Goal: Share content: Share content

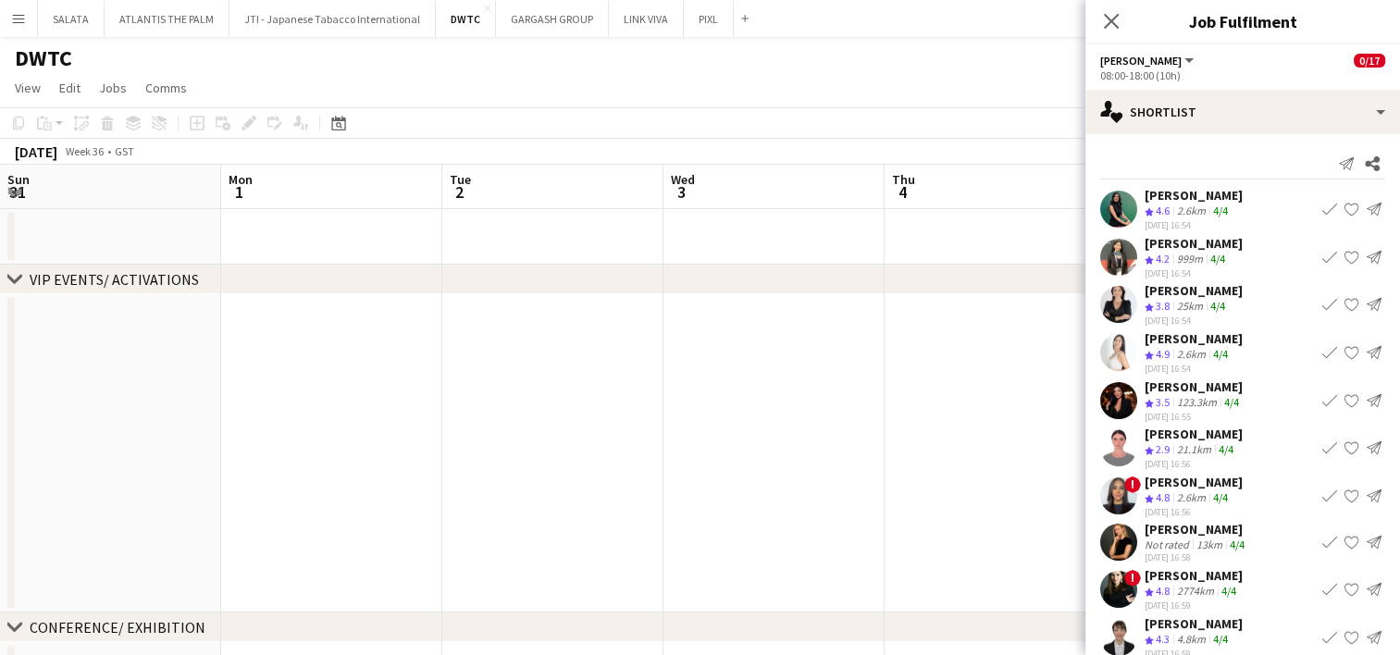
scroll to position [0, 662]
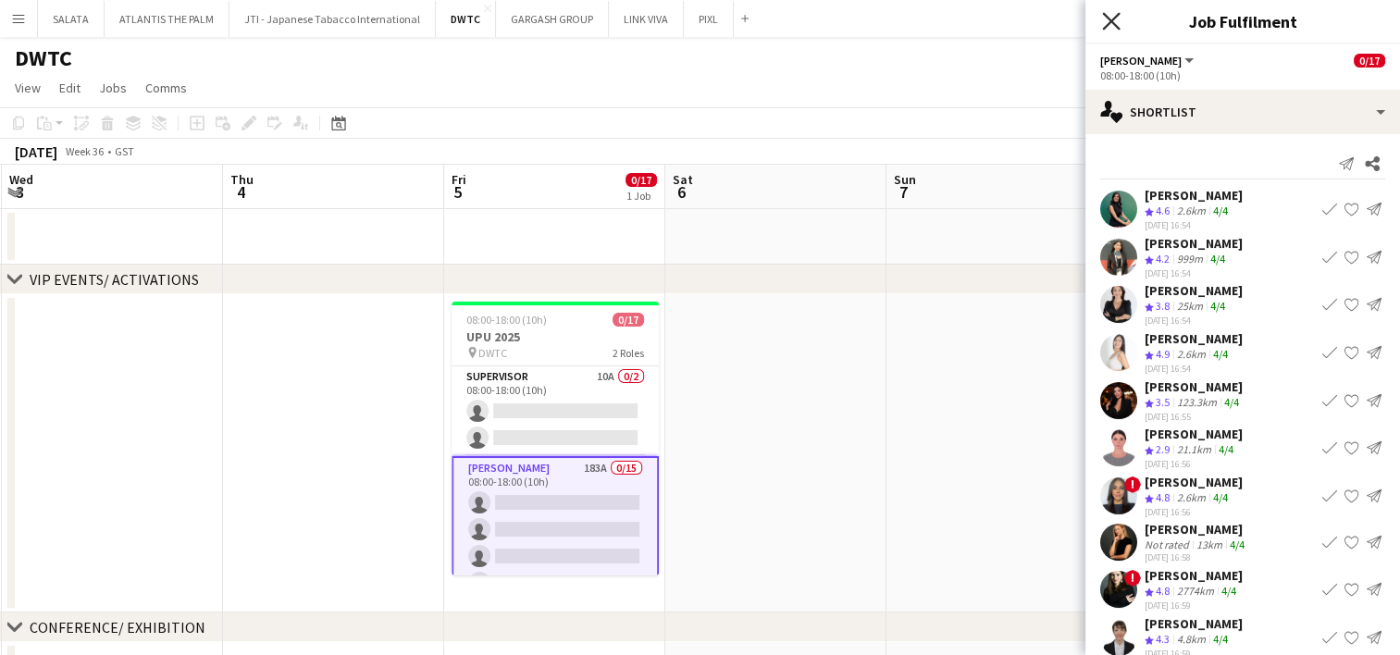
click at [1118, 20] on icon "Close pop-in" at bounding box center [1111, 21] width 18 height 18
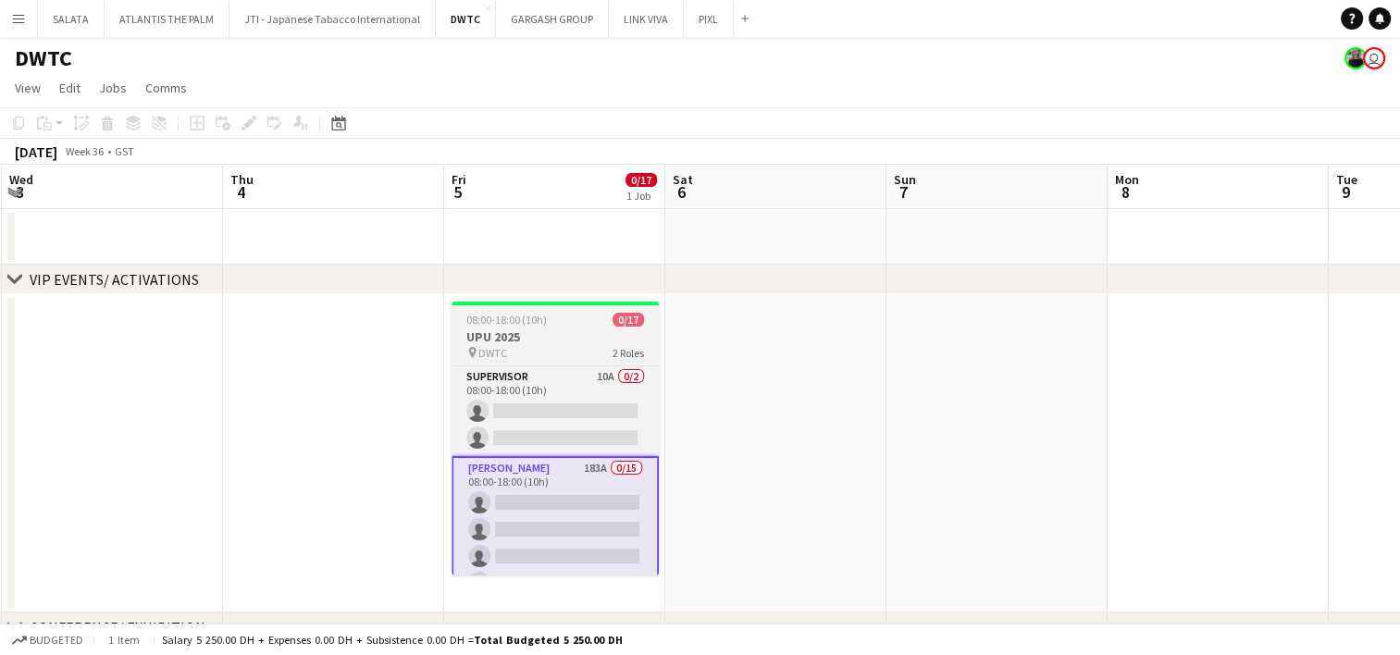
click at [556, 358] on div "pin DWTC 2 Roles" at bounding box center [555, 352] width 207 height 15
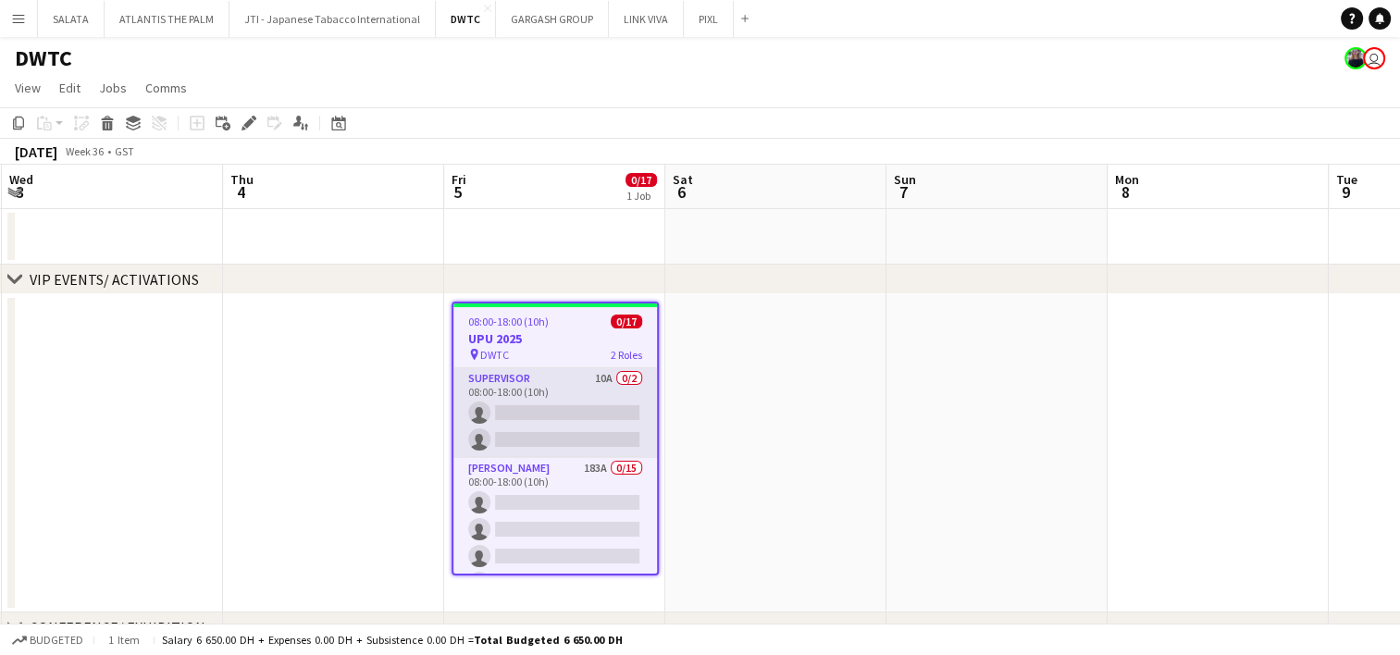
click at [572, 379] on app-card-role "Supervisor 10A 0/2 08:00-18:00 (10h) single-neutral-actions single-neutral-acti…" at bounding box center [556, 413] width 204 height 90
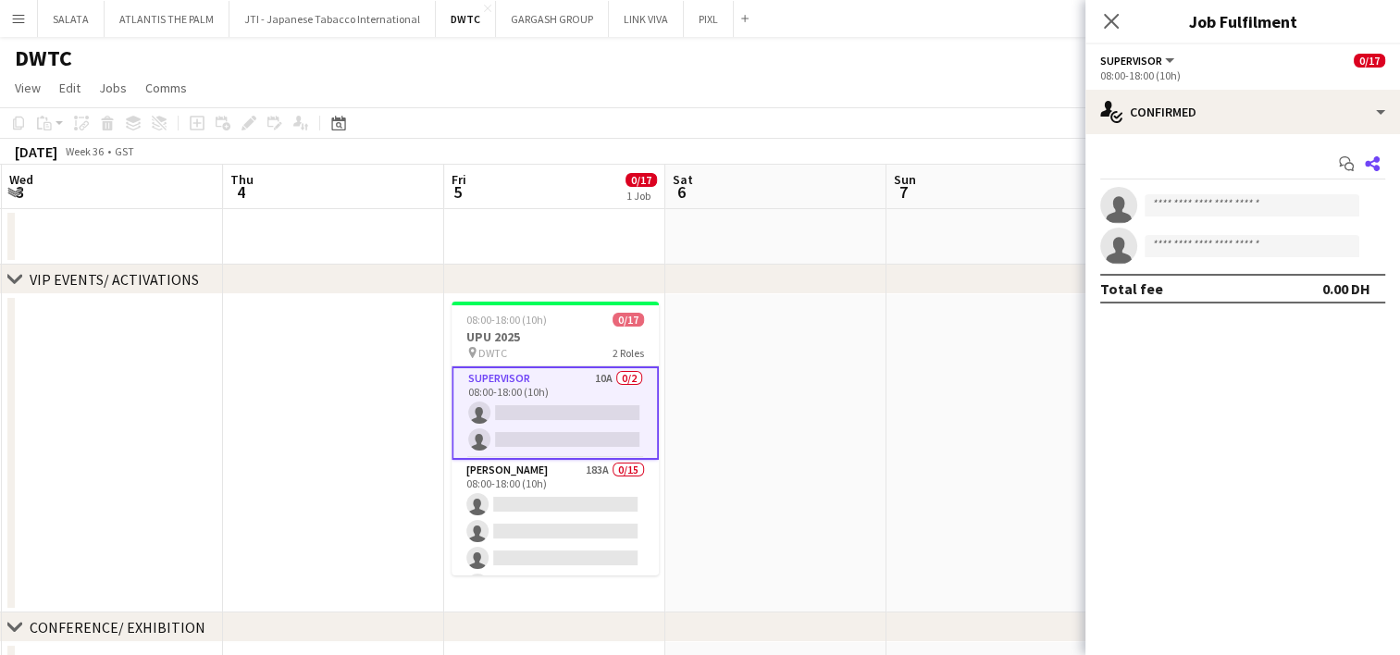
click at [1375, 158] on icon at bounding box center [1372, 163] width 15 height 15
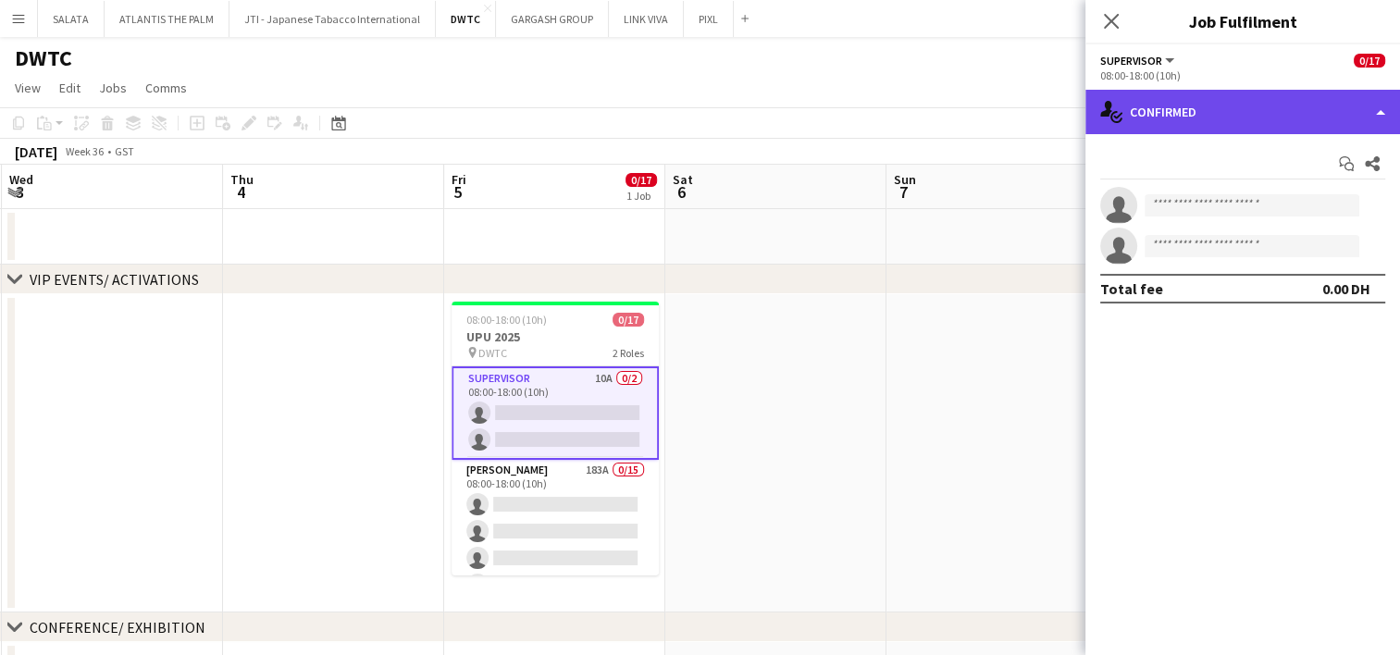
click at [1259, 113] on div "single-neutral-actions-check-2 Confirmed" at bounding box center [1243, 112] width 315 height 44
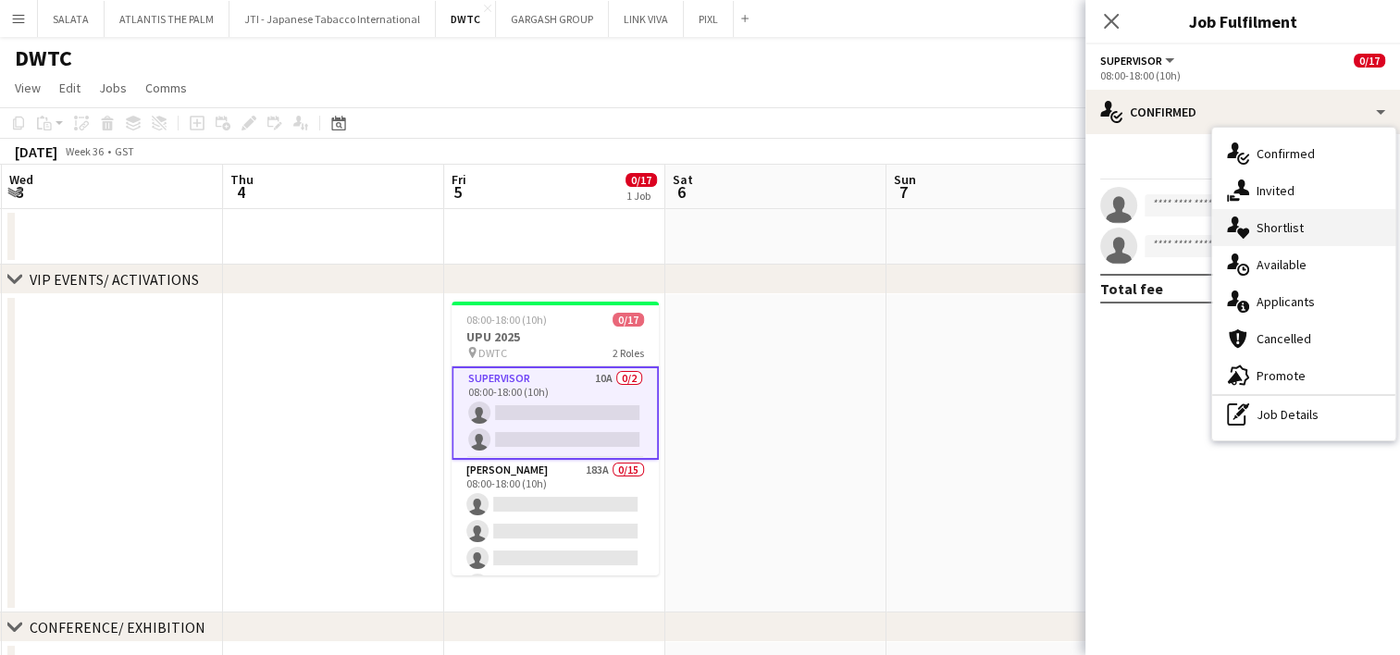
click at [1296, 230] on div "single-neutral-actions-heart Shortlist" at bounding box center [1304, 227] width 183 height 37
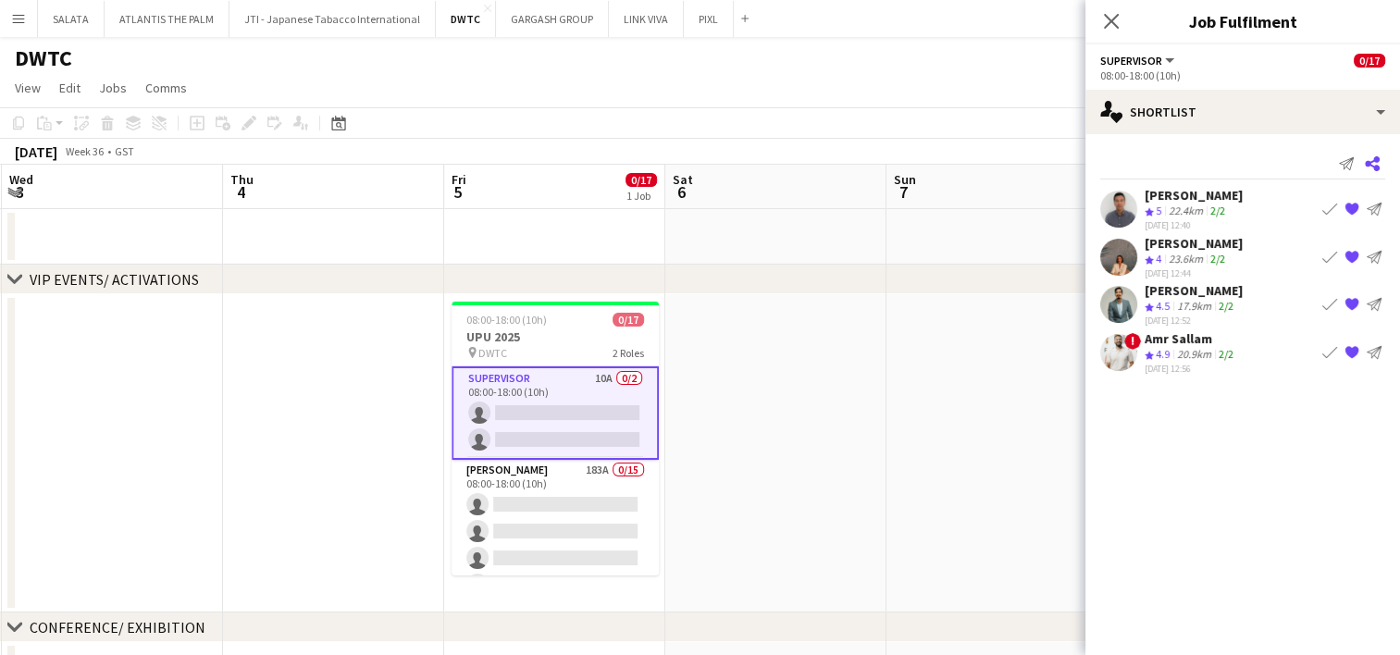
click at [1370, 158] on icon "Share" at bounding box center [1372, 163] width 15 height 15
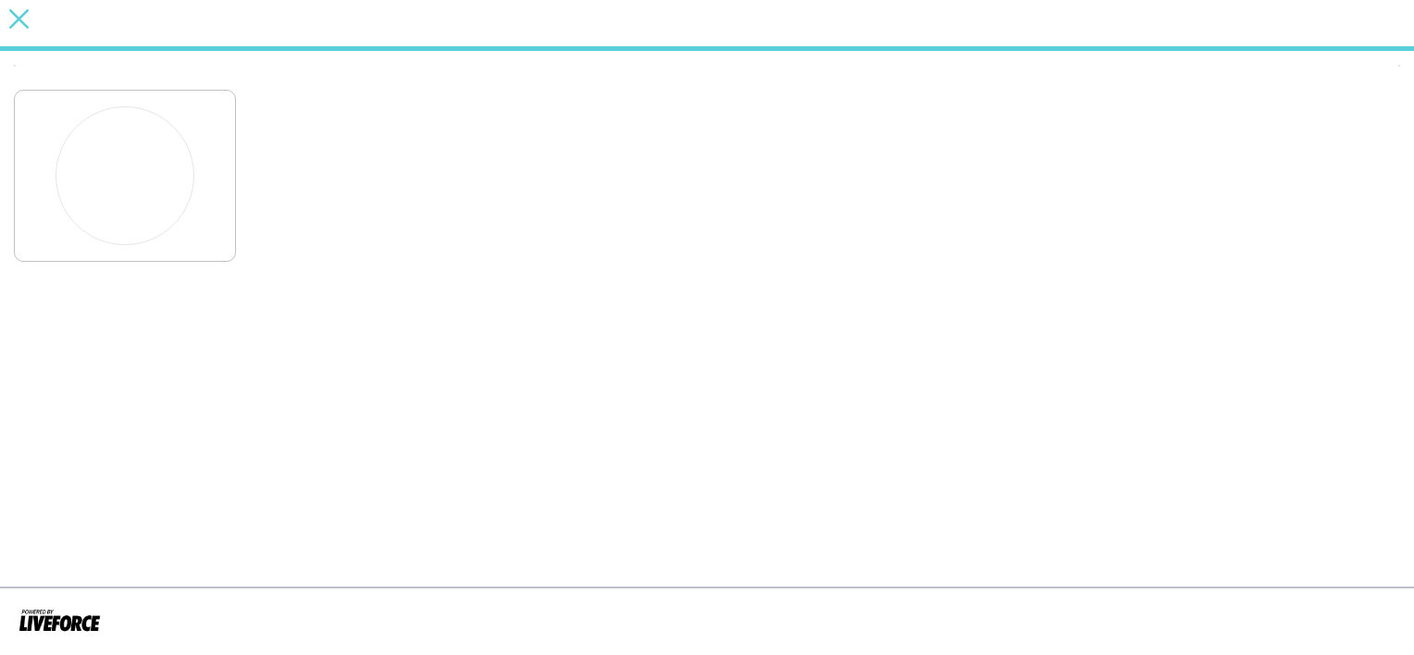
click at [24, 19] on icon "close" at bounding box center [18, 18] width 19 height 19
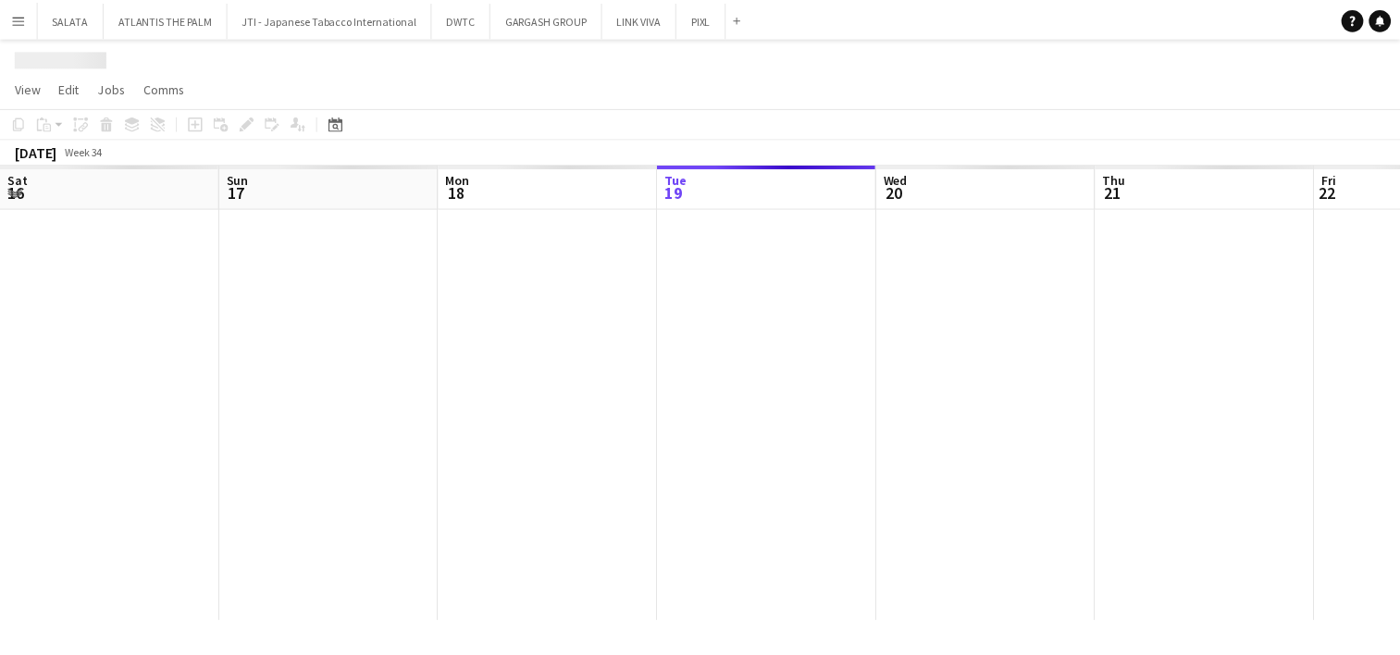
scroll to position [0, 442]
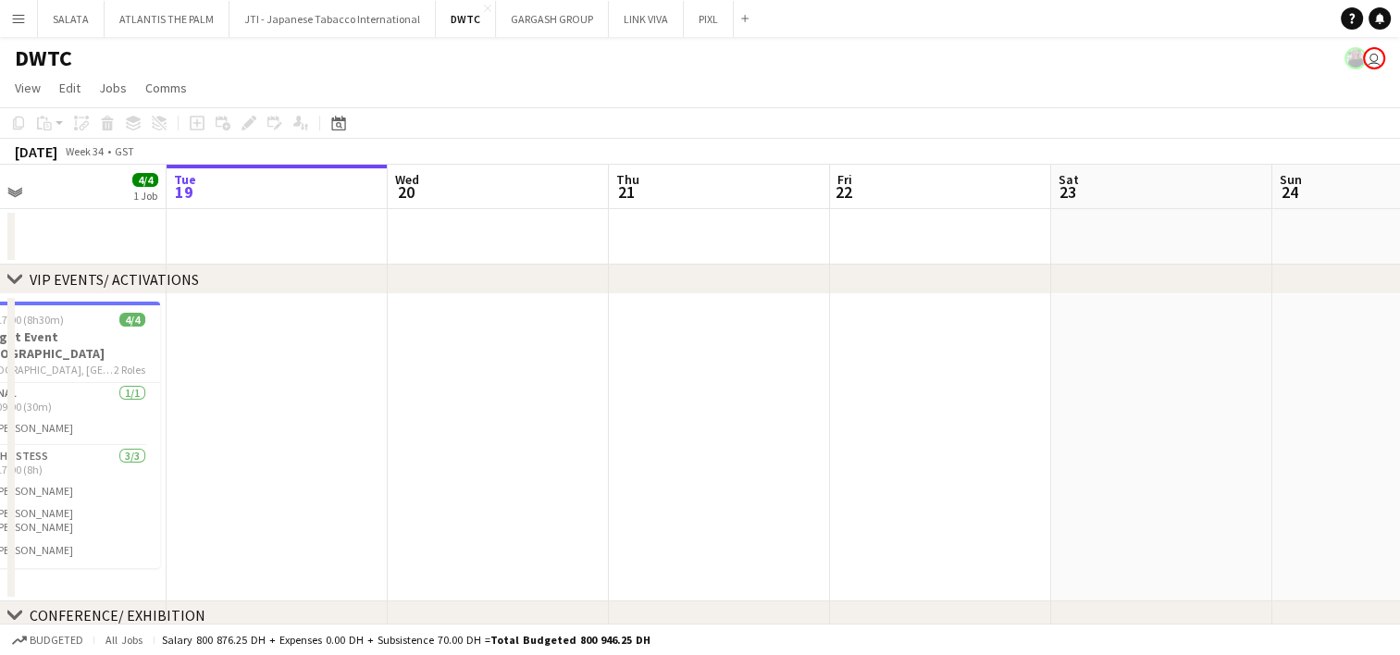
drag, startPoint x: 985, startPoint y: 441, endPoint x: 488, endPoint y: 441, distance: 497.0
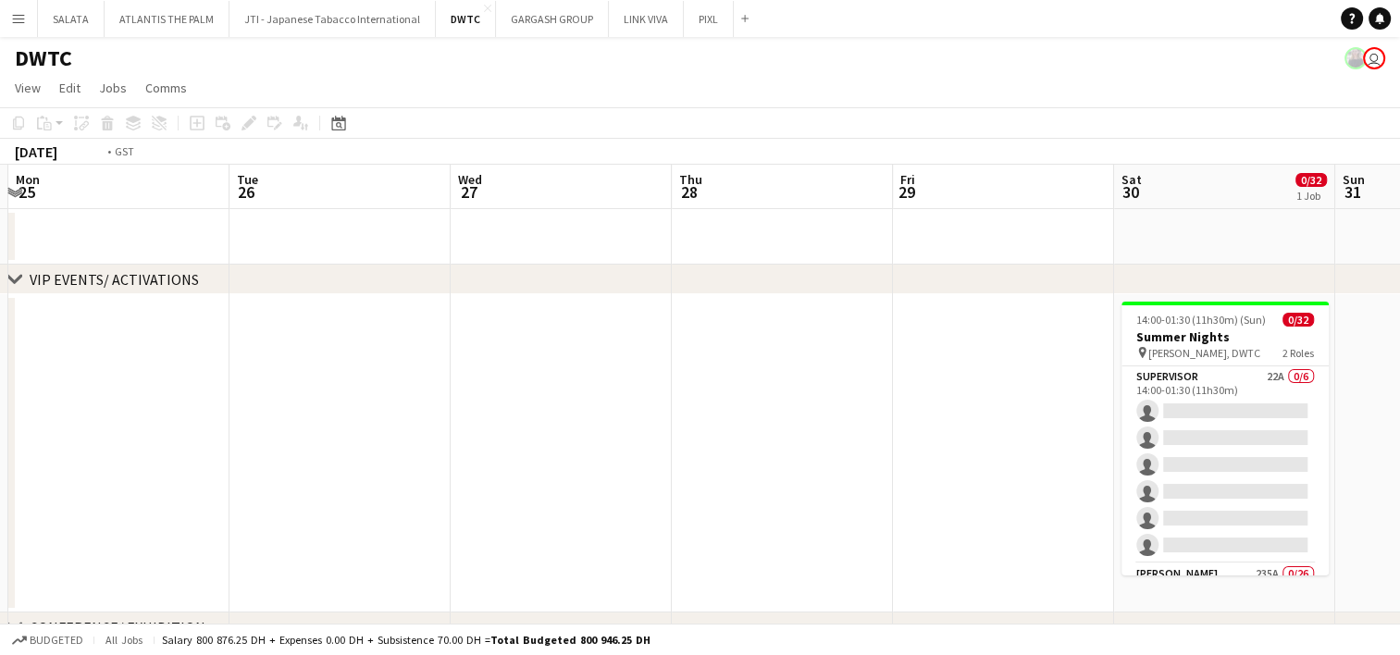
drag, startPoint x: 785, startPoint y: 495, endPoint x: 579, endPoint y: 492, distance: 205.5
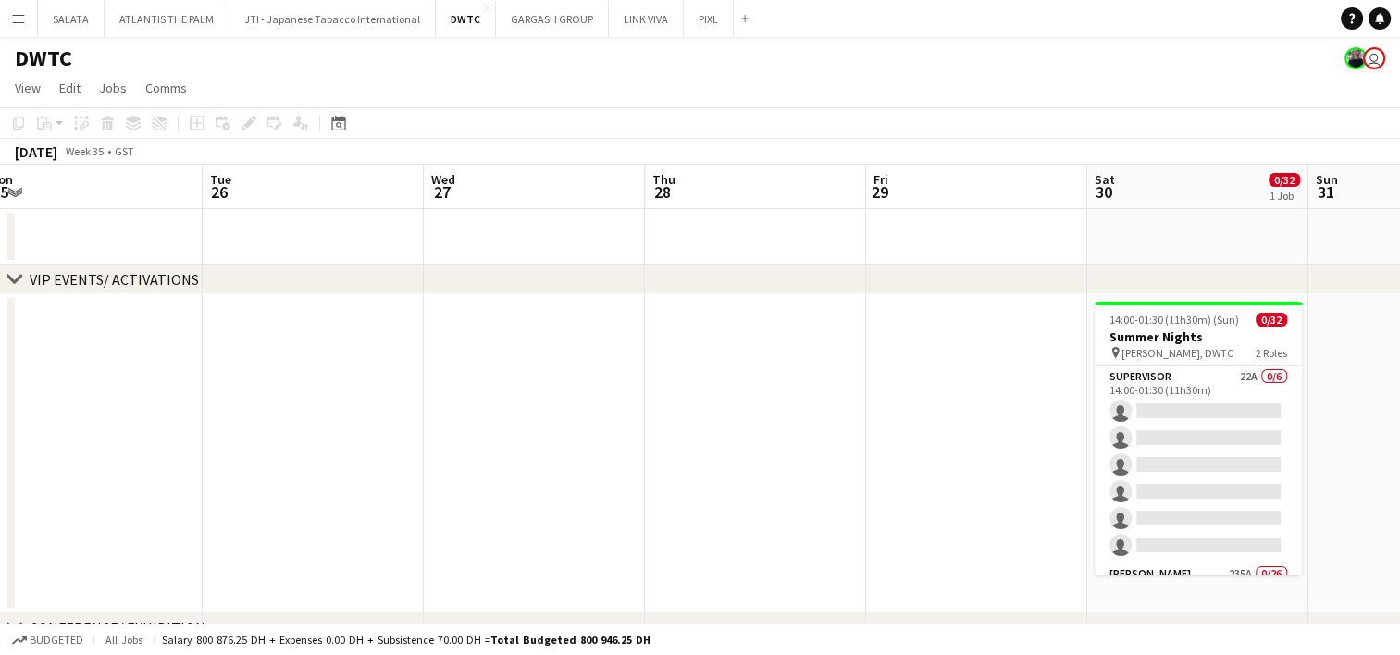
drag, startPoint x: 641, startPoint y: 446, endPoint x: 433, endPoint y: 405, distance: 212.2
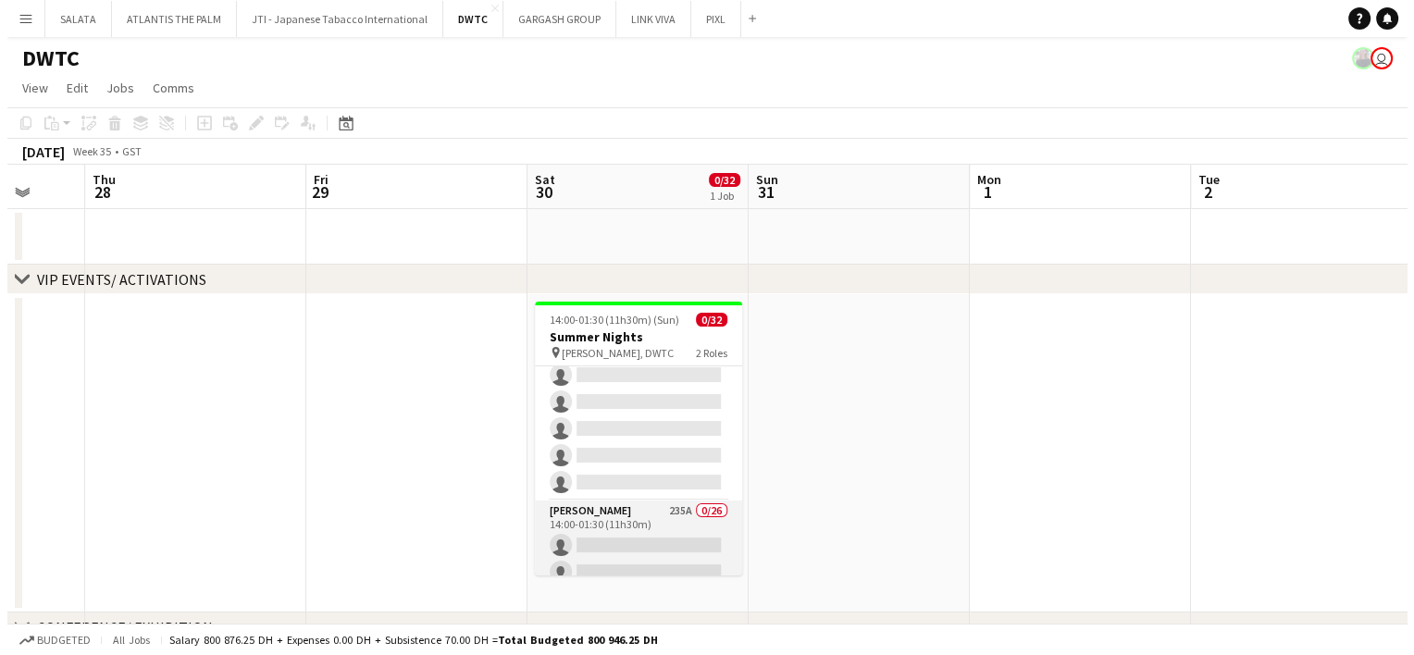
scroll to position [93, 0]
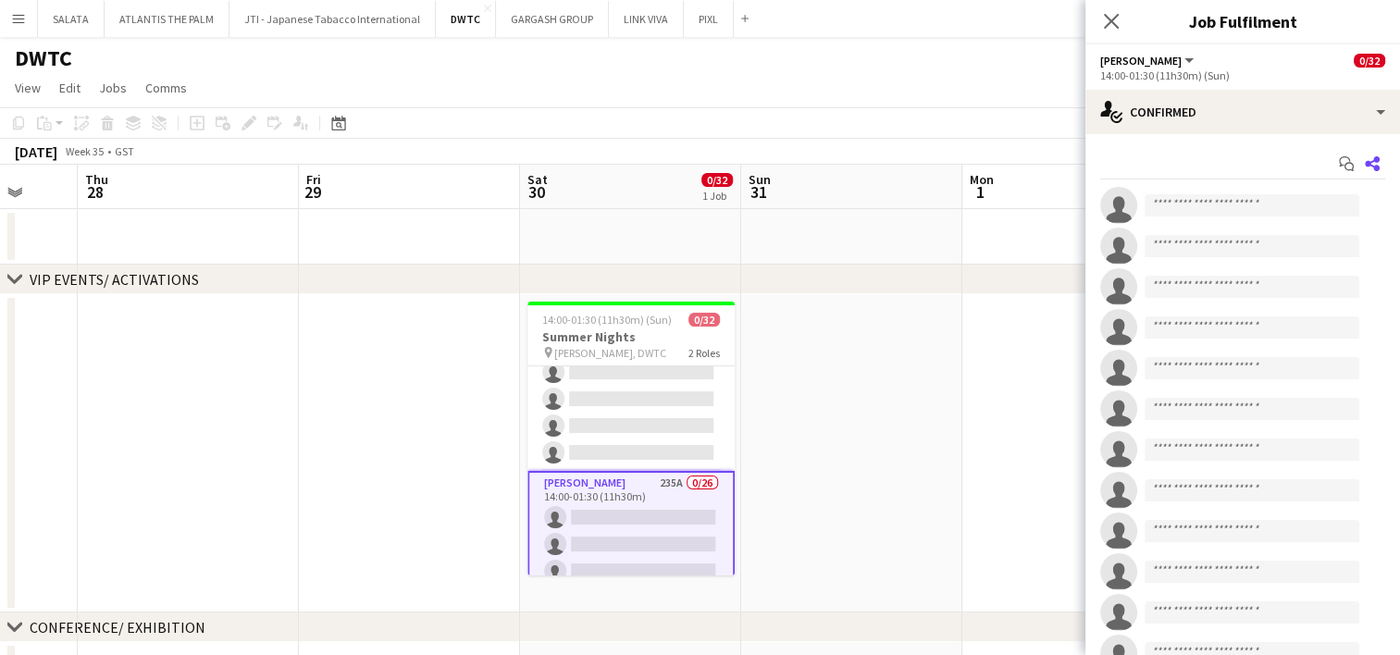
click at [1365, 164] on icon "Share" at bounding box center [1372, 163] width 15 height 15
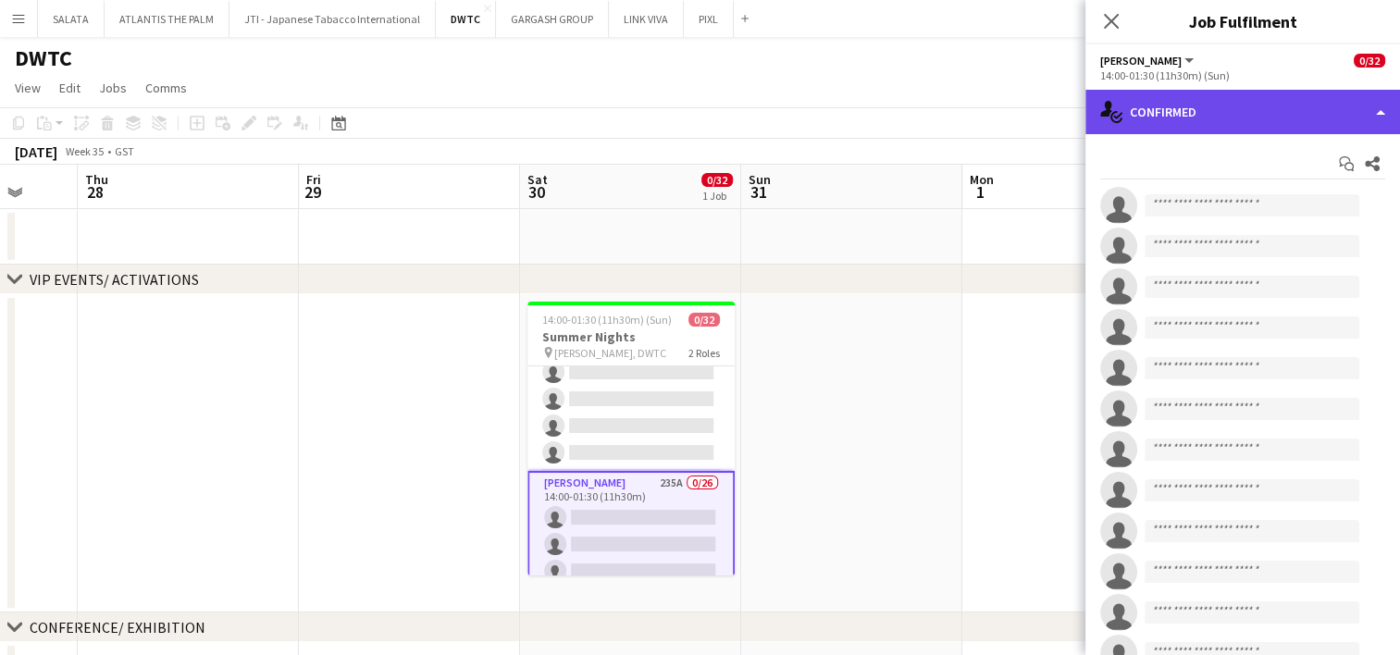
click at [1343, 124] on div "single-neutral-actions-check-2 Confirmed" at bounding box center [1243, 112] width 315 height 44
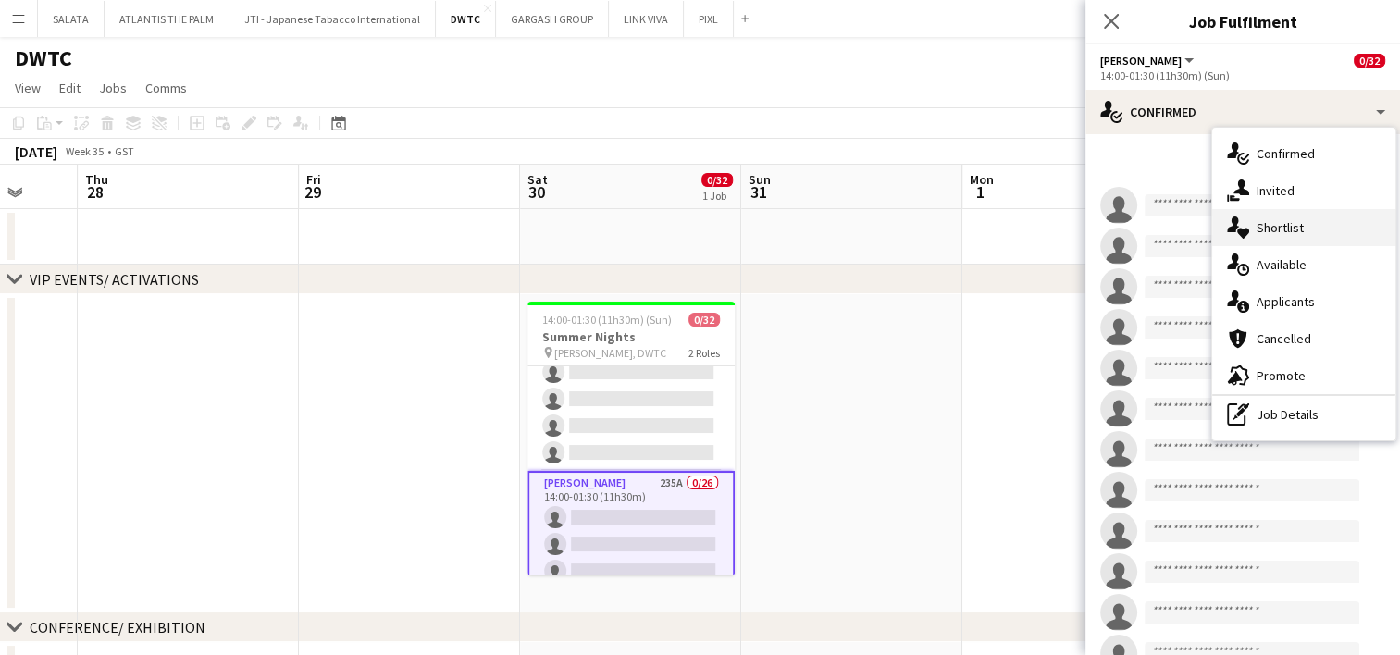
click at [1321, 223] on div "single-neutral-actions-heart Shortlist" at bounding box center [1304, 227] width 183 height 37
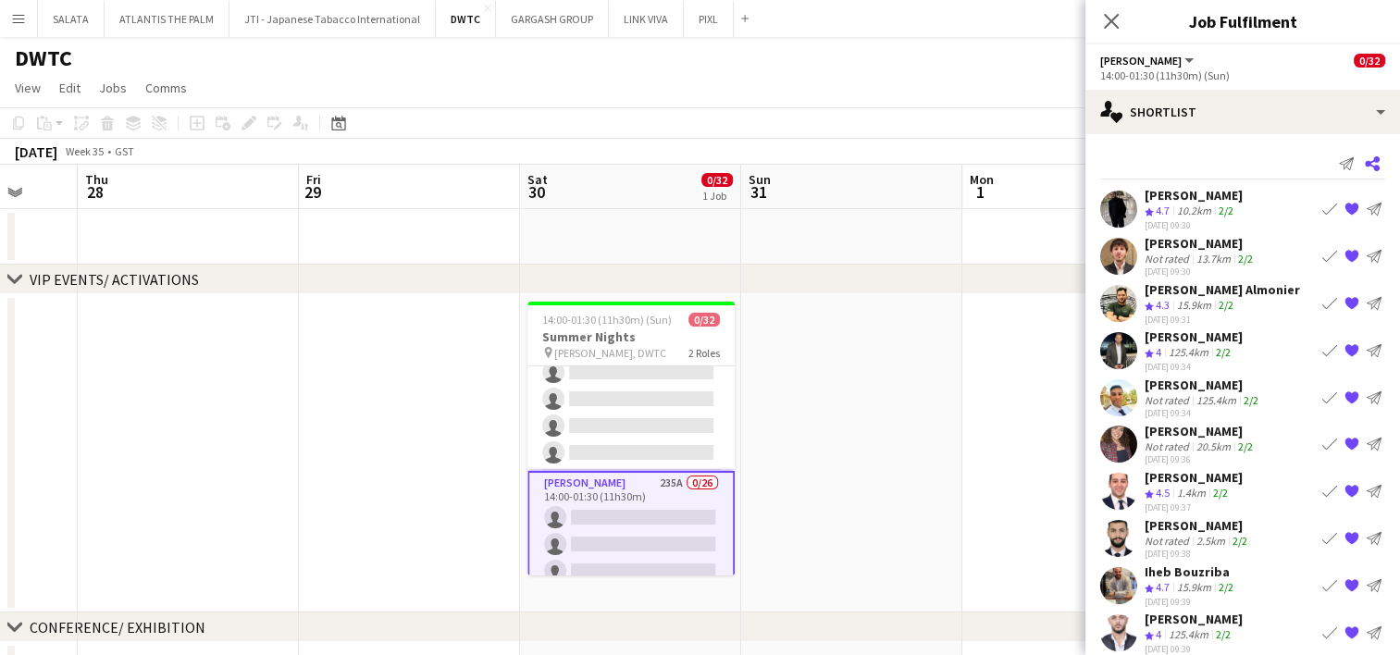
click at [1365, 165] on icon at bounding box center [1372, 163] width 15 height 15
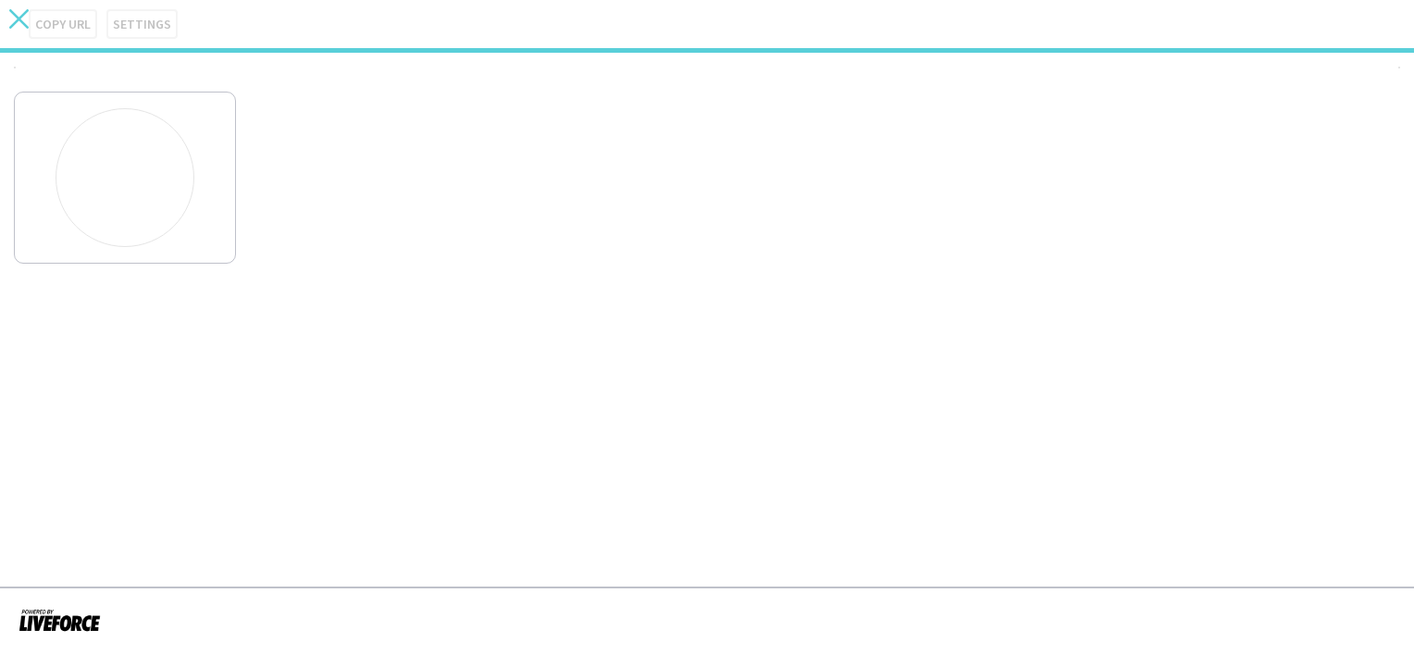
click at [18, 30] on app-icon "close" at bounding box center [18, 24] width 19 height 30
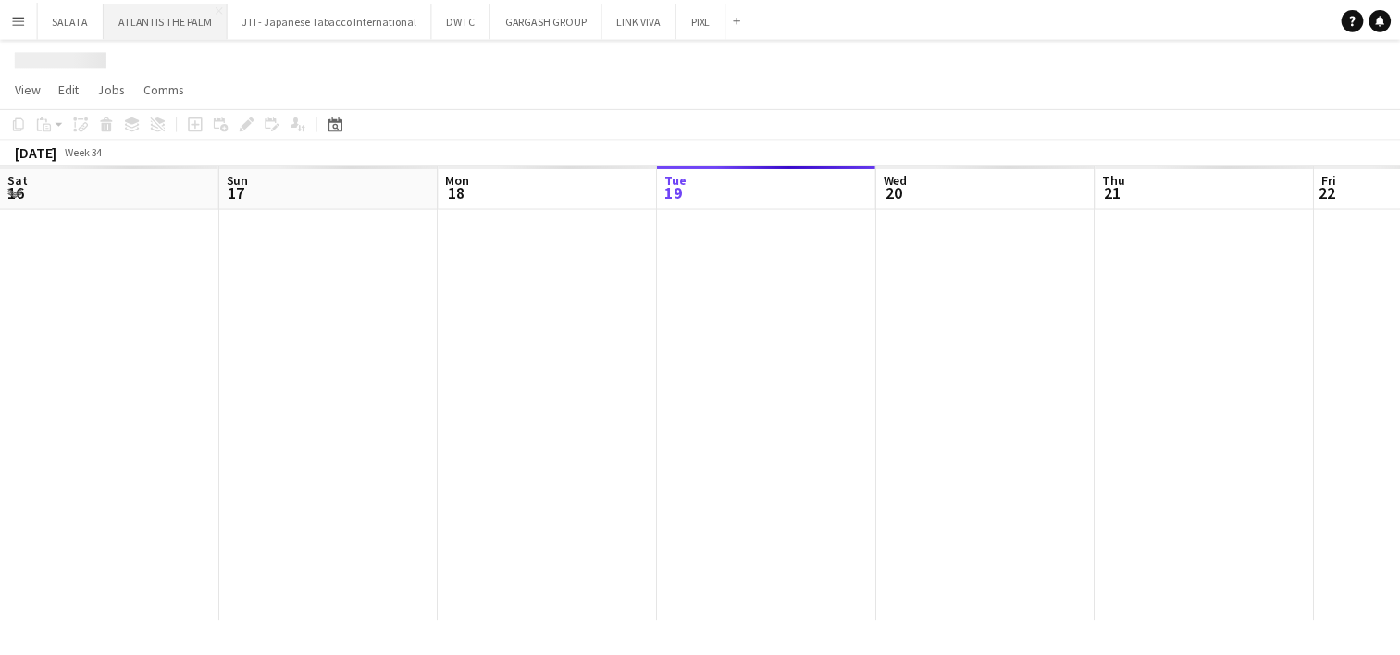
scroll to position [0, 442]
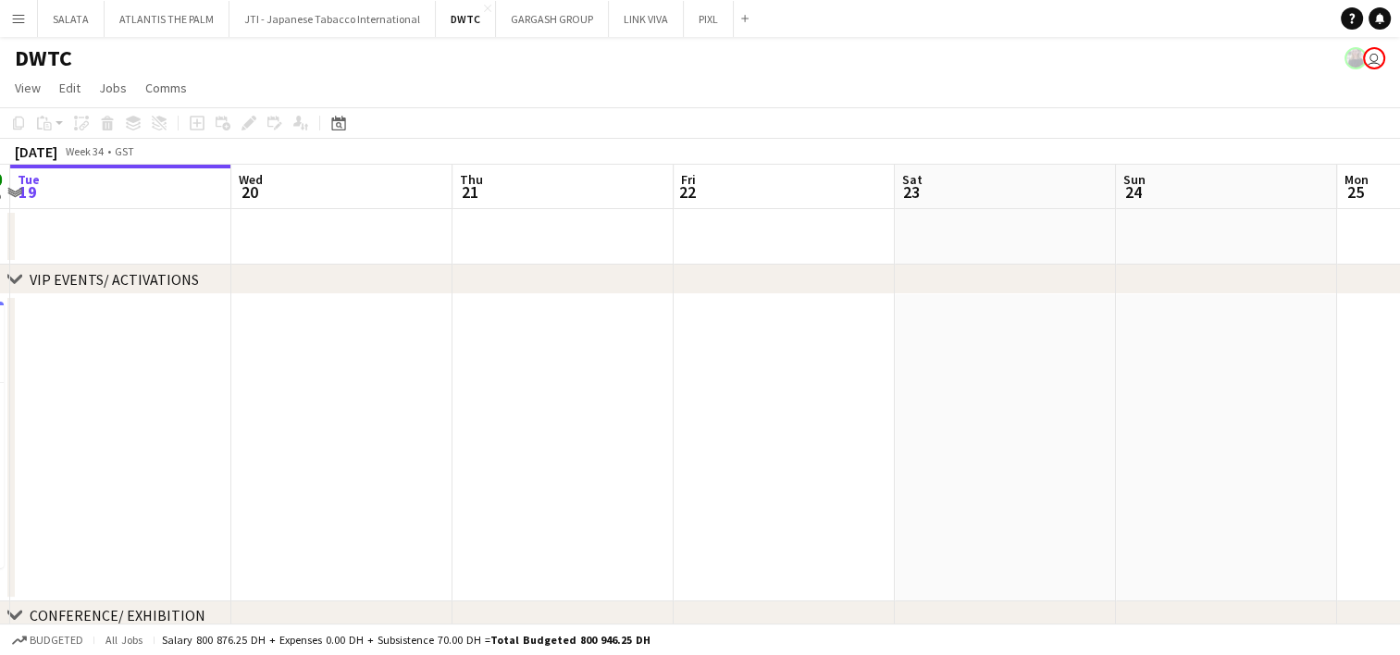
drag, startPoint x: 1225, startPoint y: 441, endPoint x: 785, endPoint y: 441, distance: 440.6
drag, startPoint x: 1225, startPoint y: 443, endPoint x: 766, endPoint y: 444, distance: 459.1
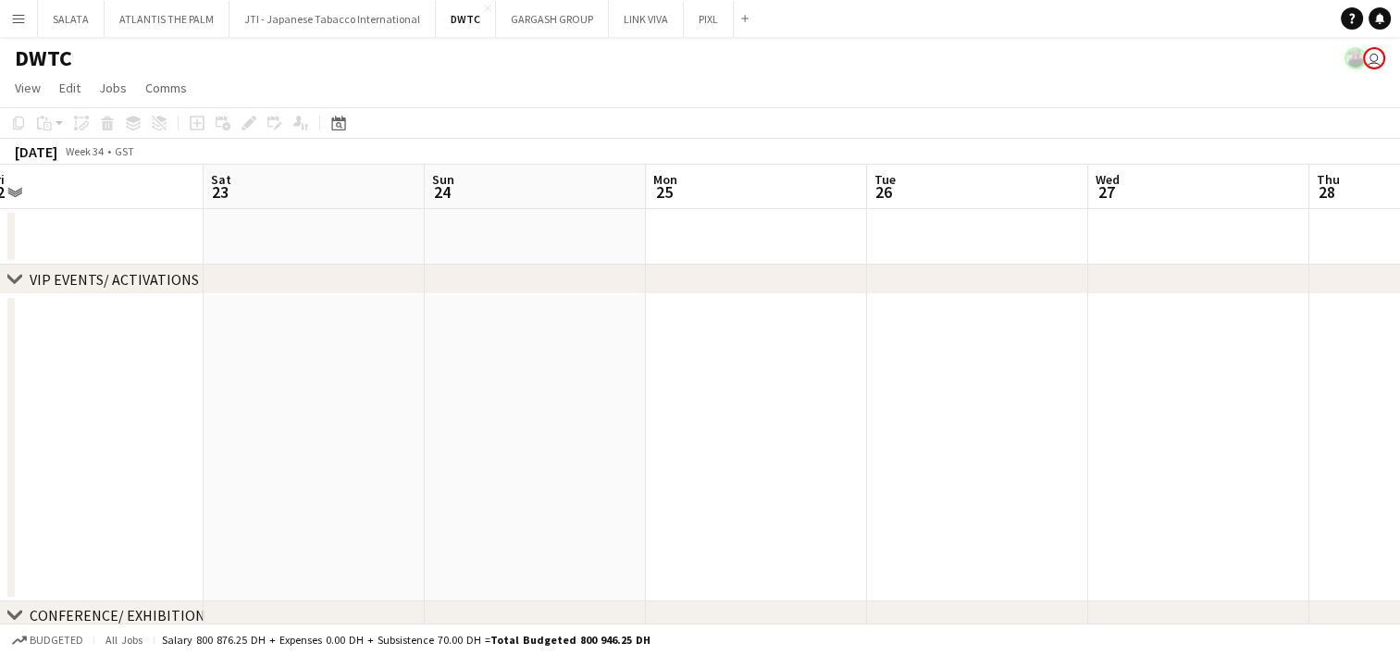
drag, startPoint x: 1007, startPoint y: 451, endPoint x: 479, endPoint y: 451, distance: 527.6
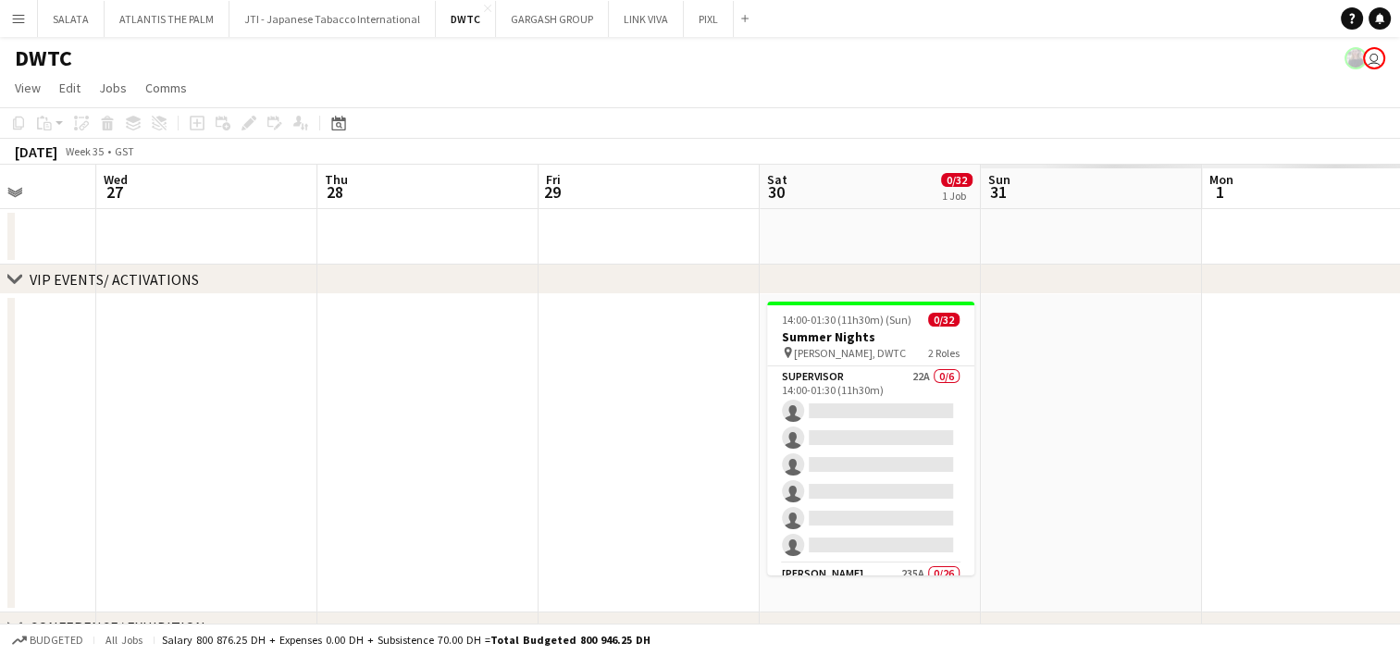
drag, startPoint x: 704, startPoint y: 450, endPoint x: 497, endPoint y: 453, distance: 207.4
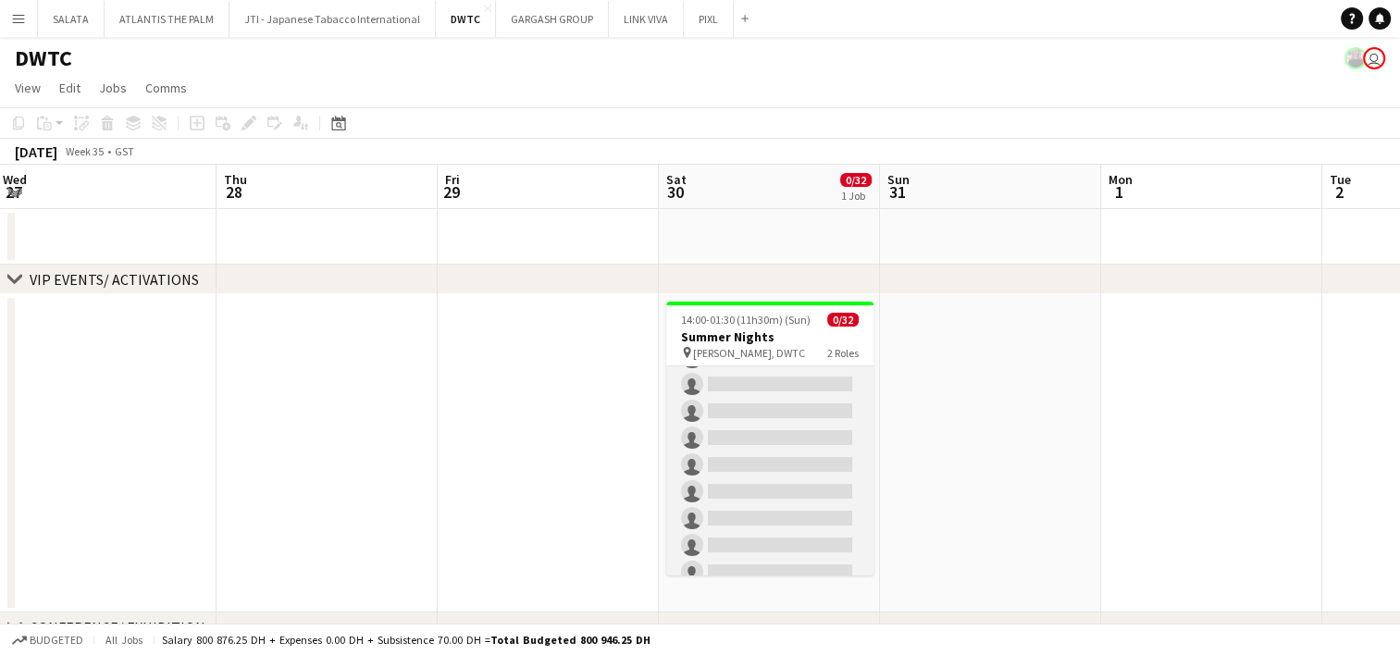
click at [822, 411] on app-card-role "[PERSON_NAME] 235A 0/26 14:00-01:30 (11h30m) single-neutral-actions single-neut…" at bounding box center [769, 653] width 207 height 734
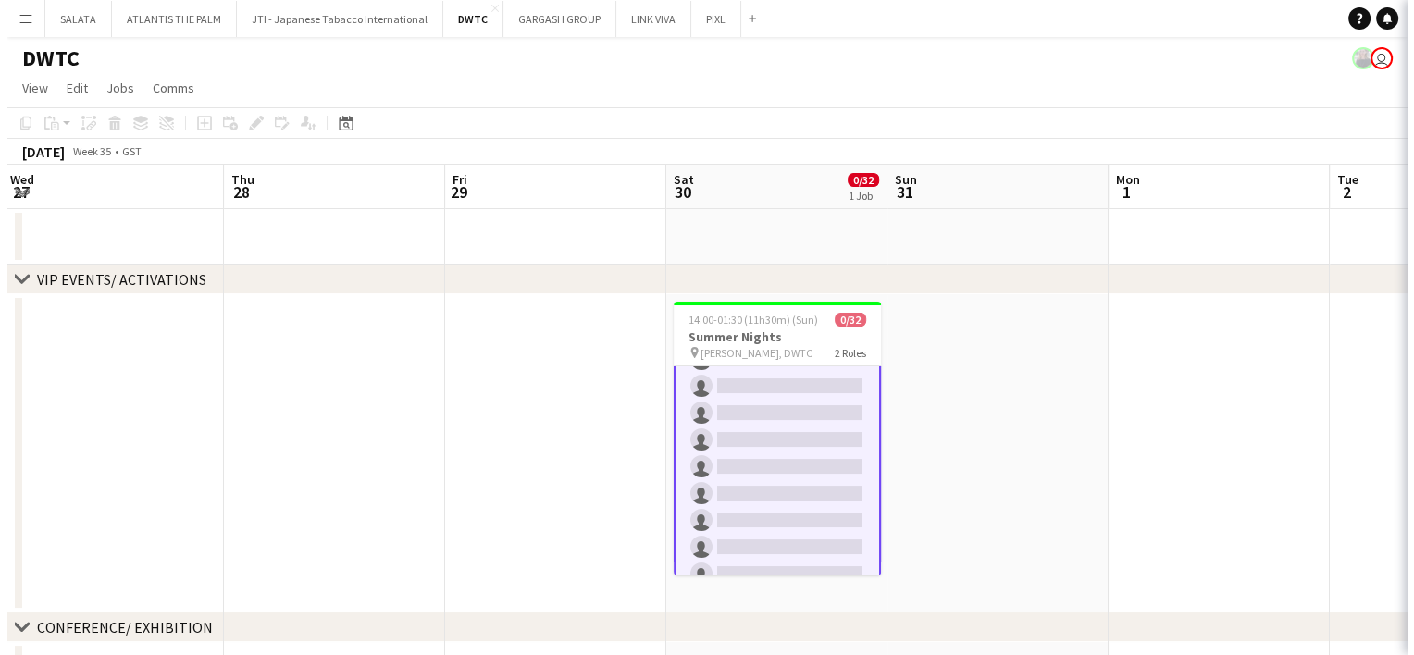
scroll to position [279, 0]
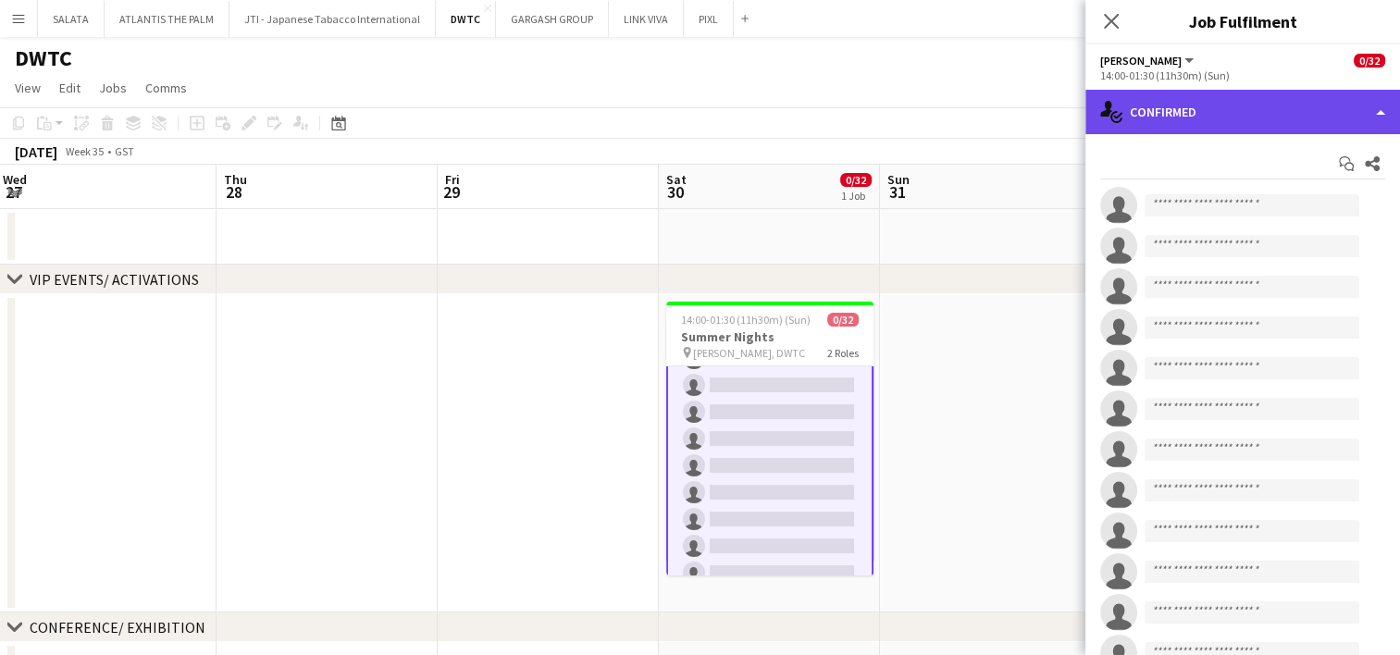
click at [1272, 126] on div "single-neutral-actions-check-2 Confirmed" at bounding box center [1243, 112] width 315 height 44
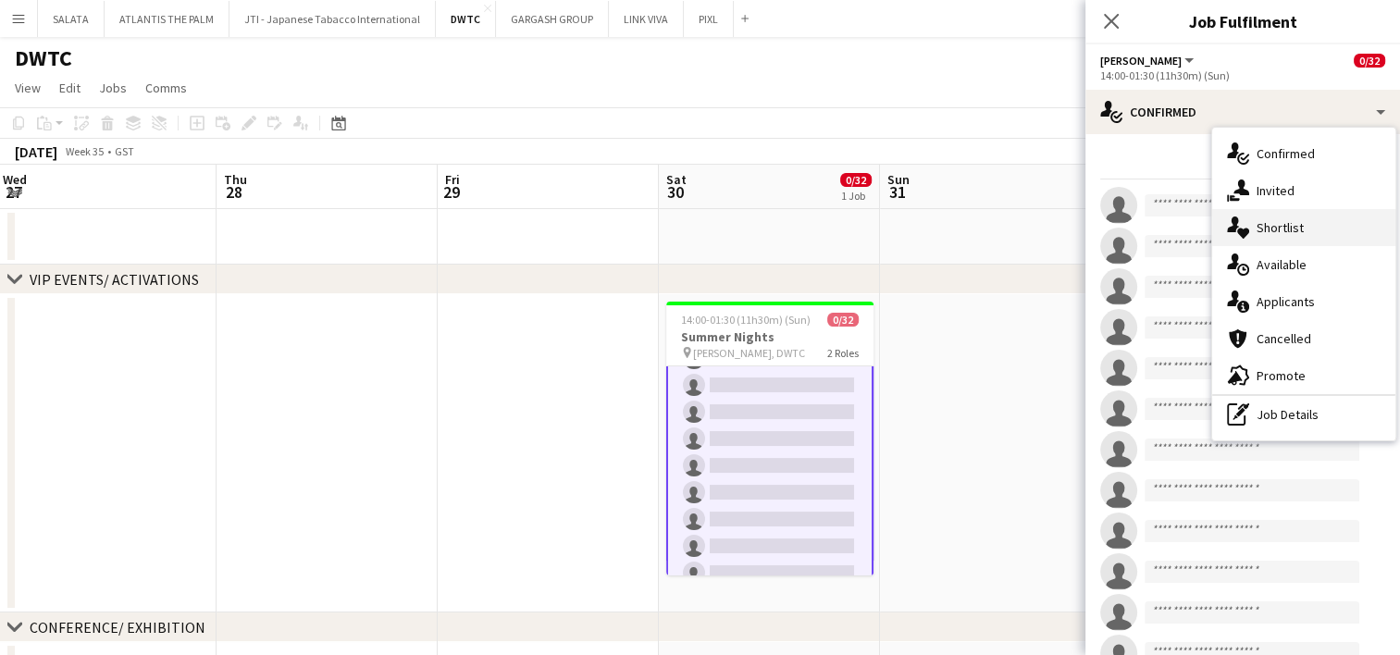
click at [1288, 238] on div "single-neutral-actions-heart Shortlist" at bounding box center [1304, 227] width 183 height 37
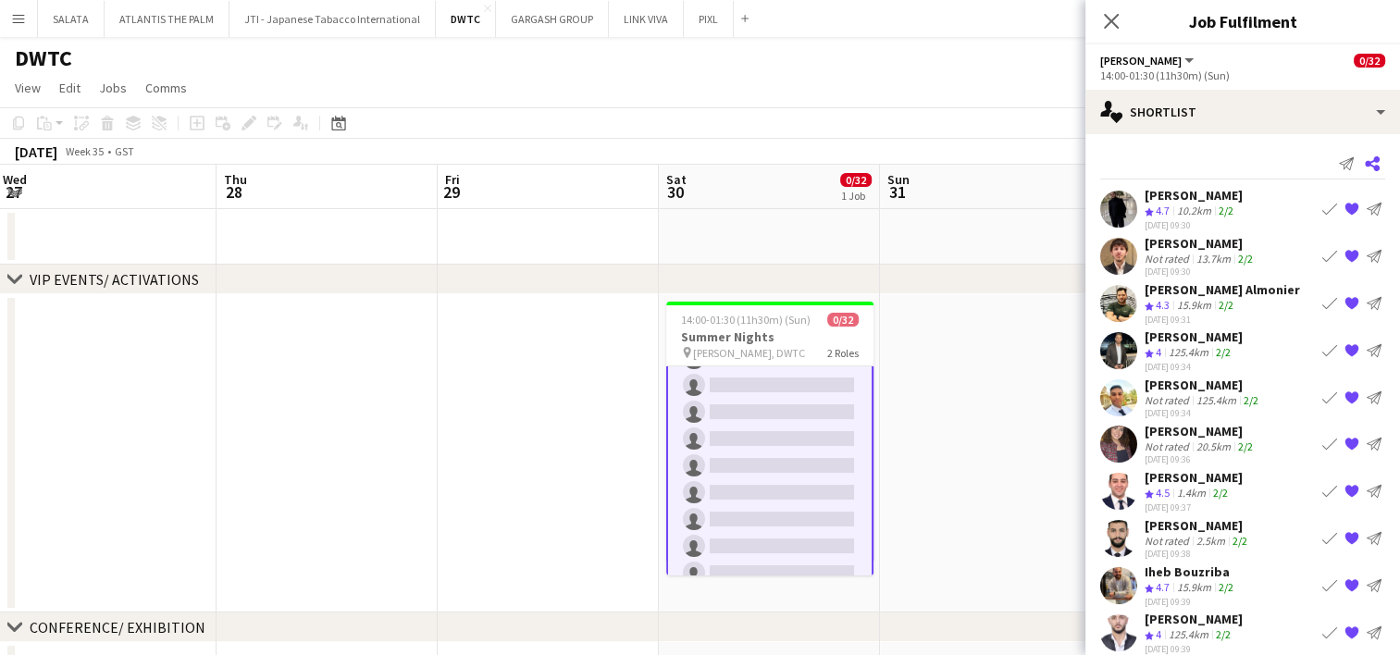
click at [1365, 164] on icon "Share" at bounding box center [1372, 163] width 15 height 15
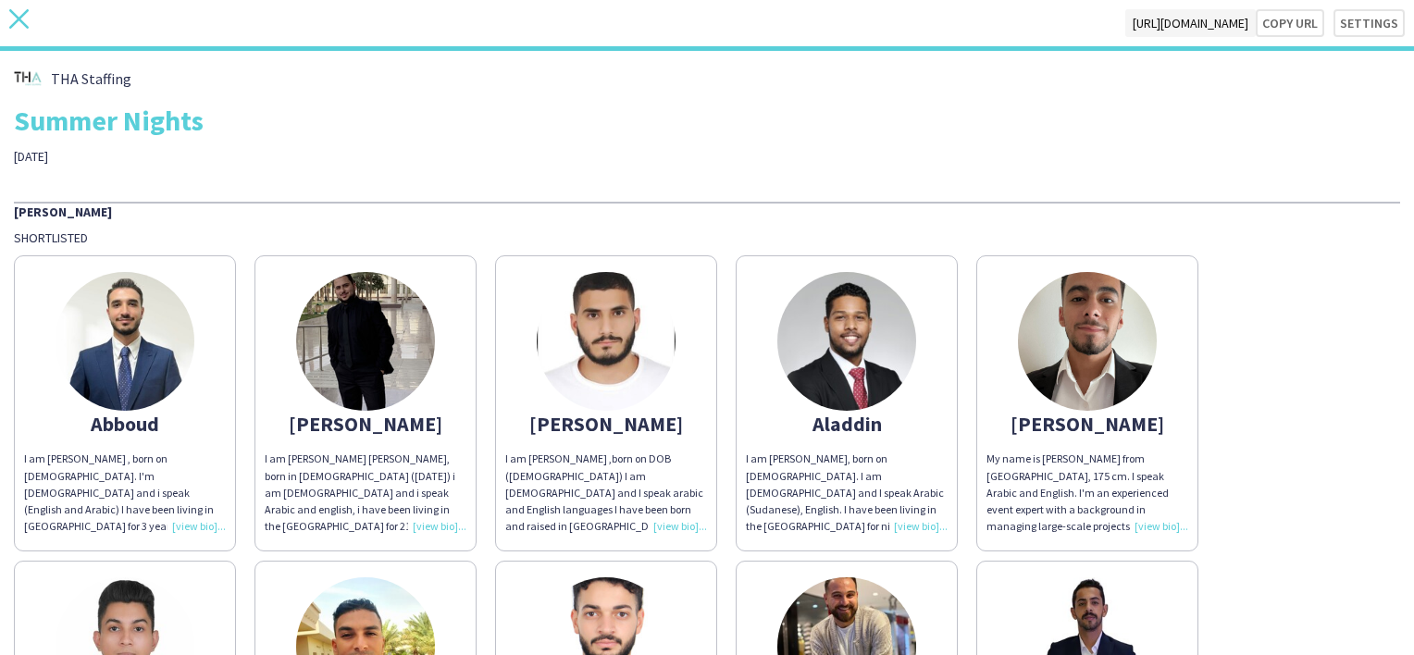
click at [14, 19] on icon "close" at bounding box center [18, 18] width 19 height 19
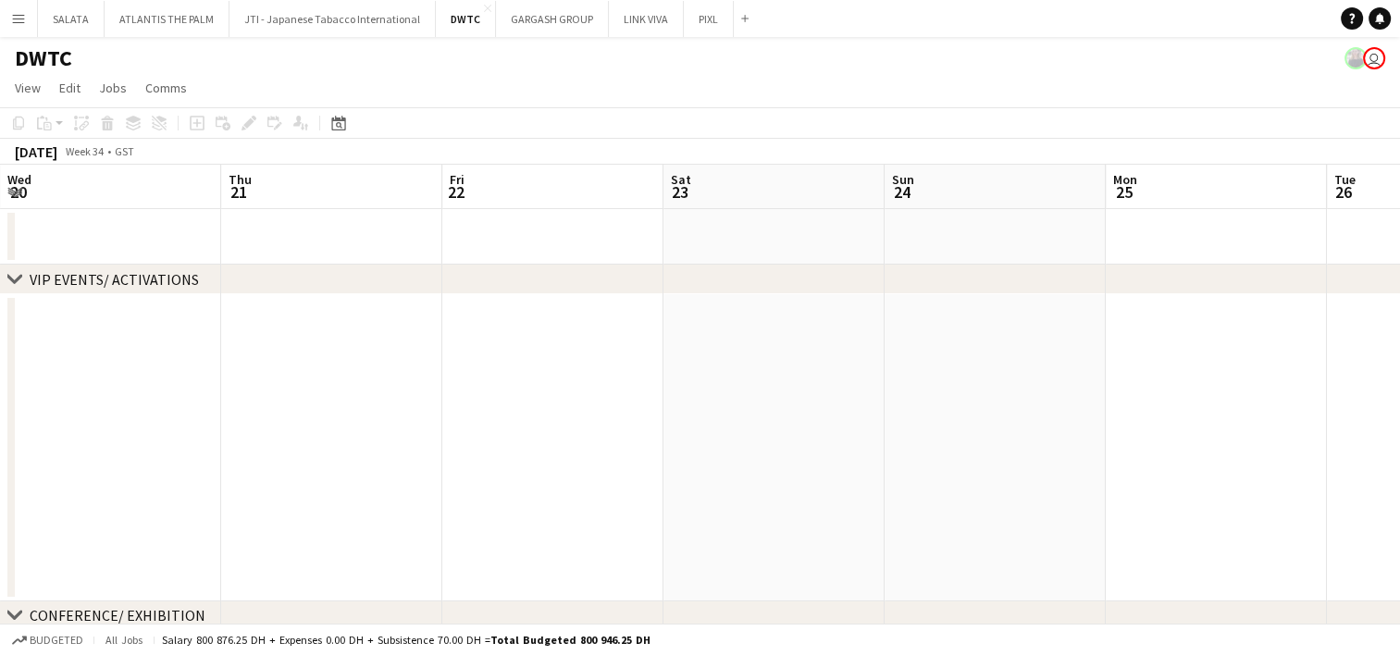
drag, startPoint x: 1055, startPoint y: 440, endPoint x: 556, endPoint y: 446, distance: 498.9
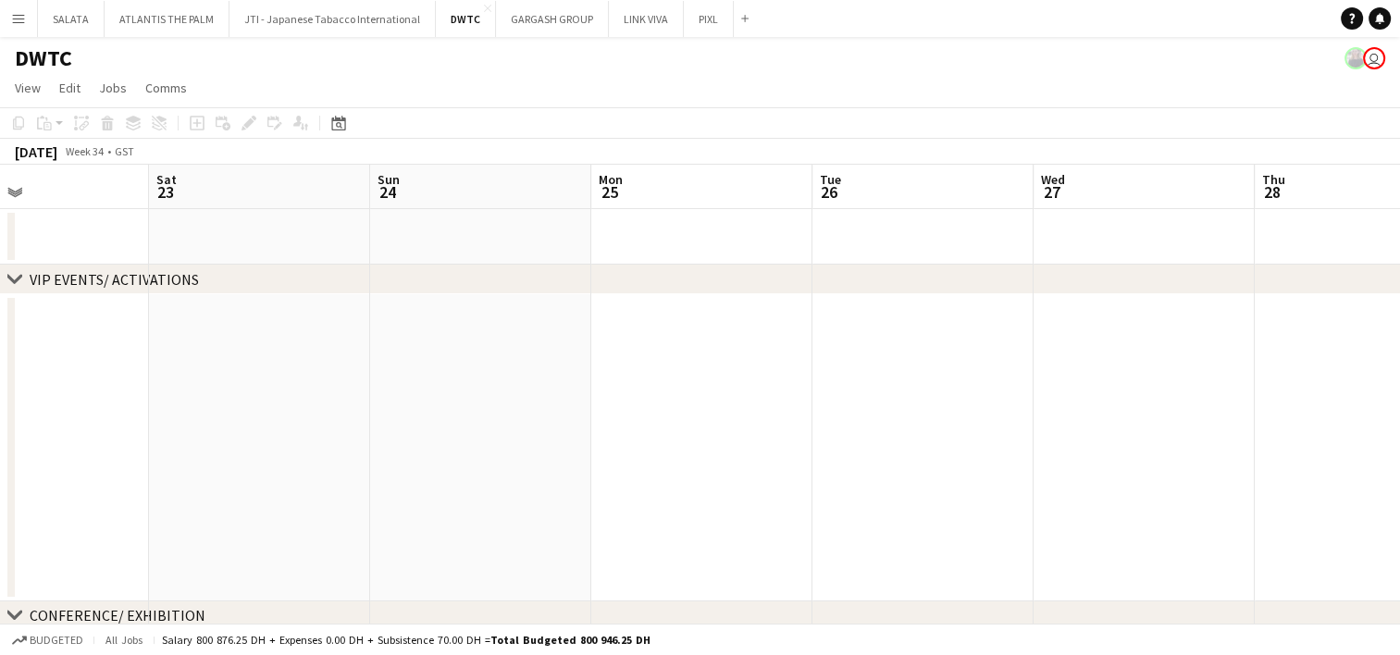
drag, startPoint x: 1045, startPoint y: 444, endPoint x: 587, endPoint y: 450, distance: 458.2
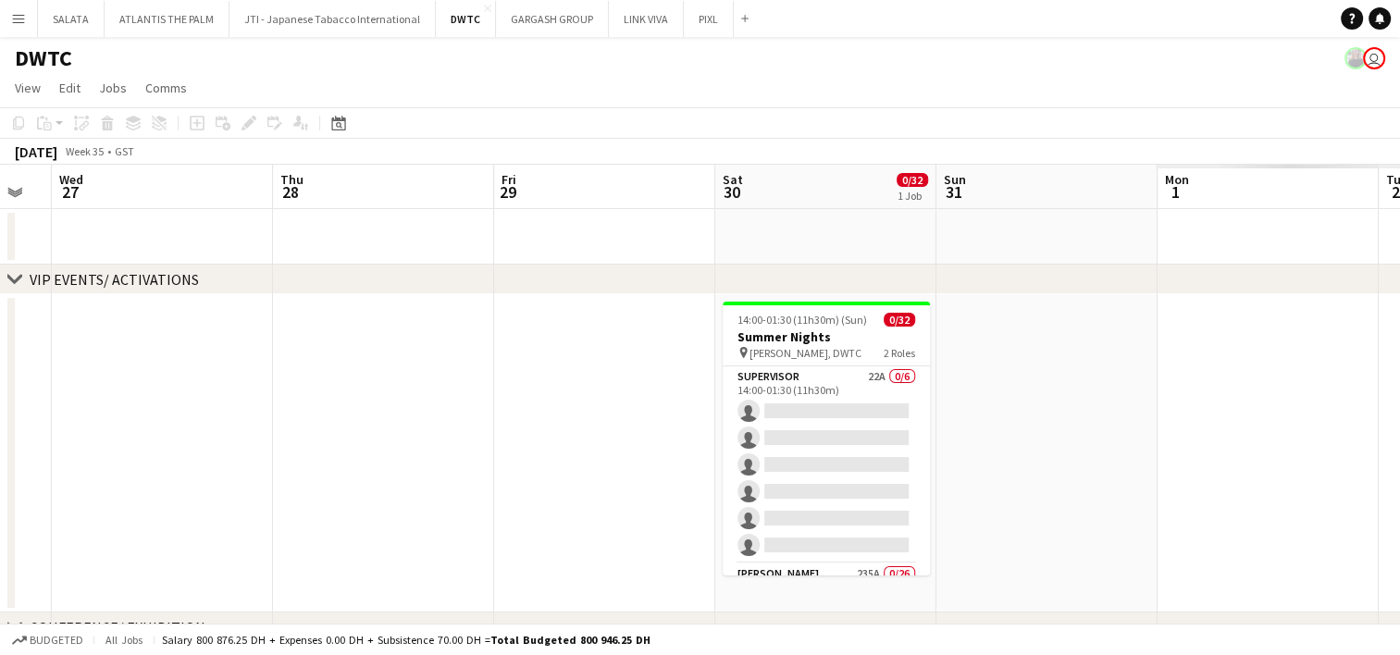
drag, startPoint x: 786, startPoint y: 444, endPoint x: 585, endPoint y: 445, distance: 200.9
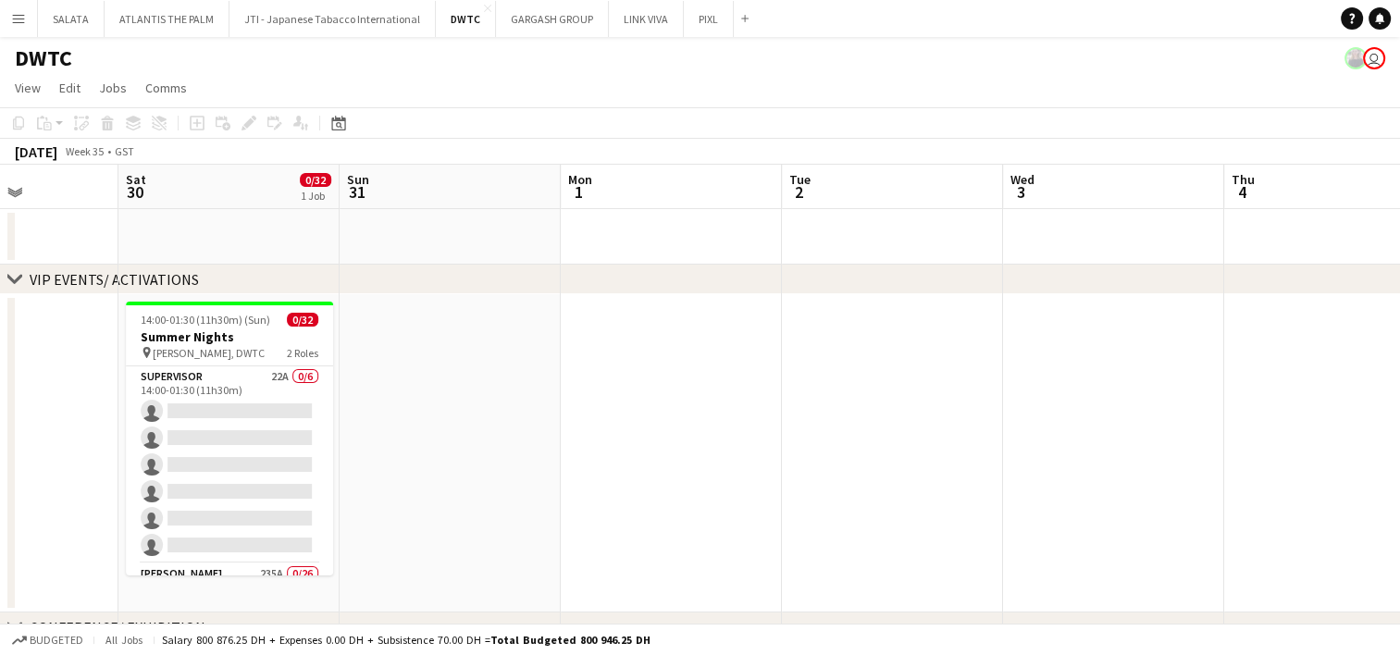
drag, startPoint x: 720, startPoint y: 468, endPoint x: 601, endPoint y: 467, distance: 119.4
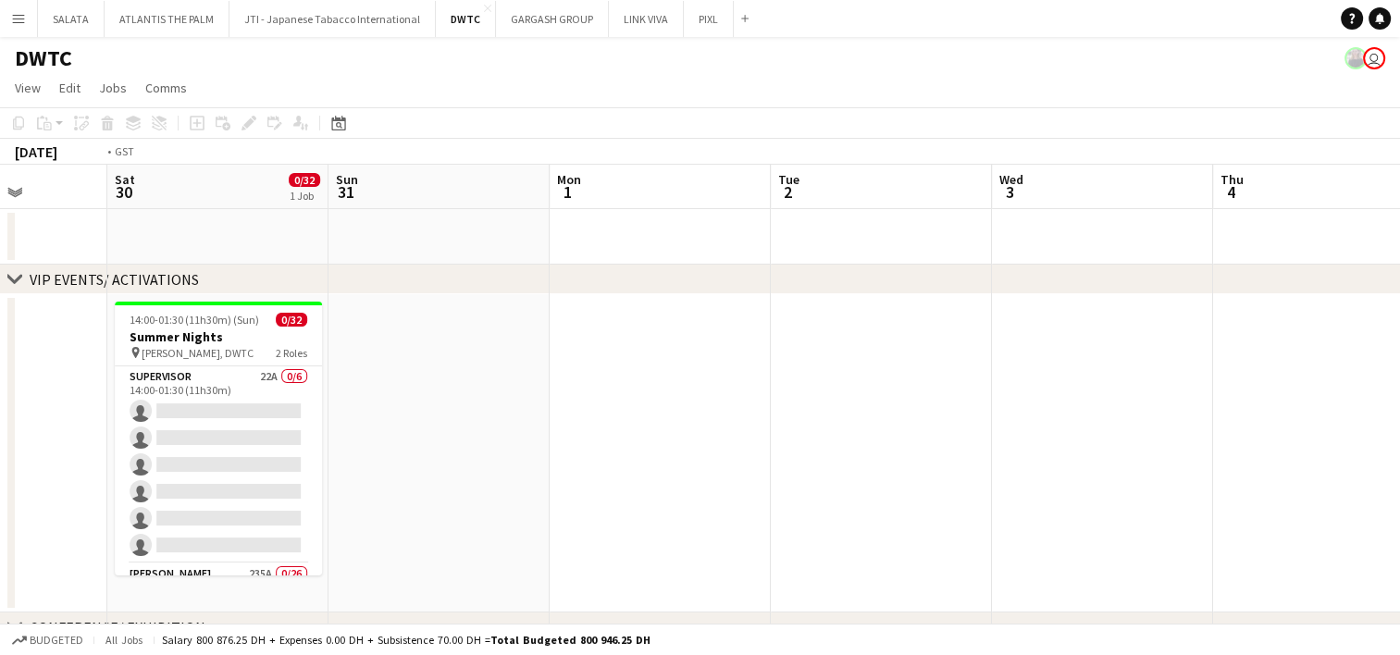
drag, startPoint x: 1106, startPoint y: 467, endPoint x: 523, endPoint y: 453, distance: 583.3
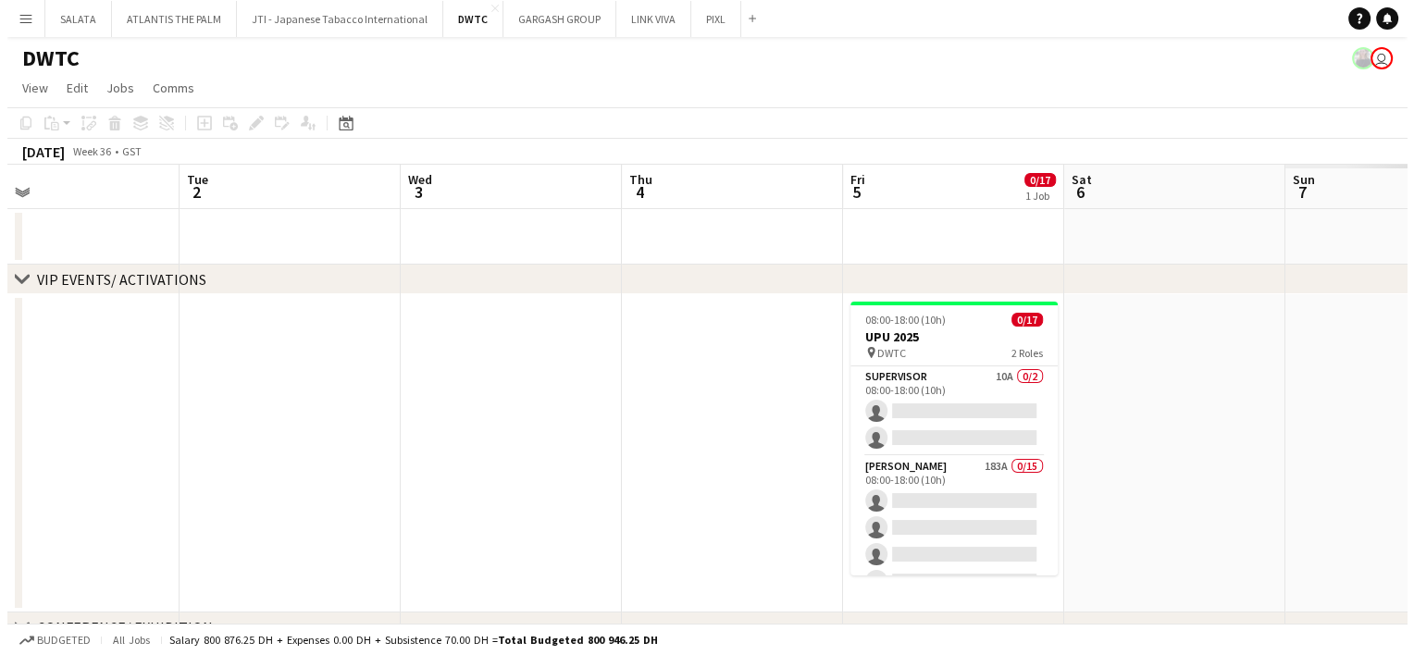
scroll to position [0, 601]
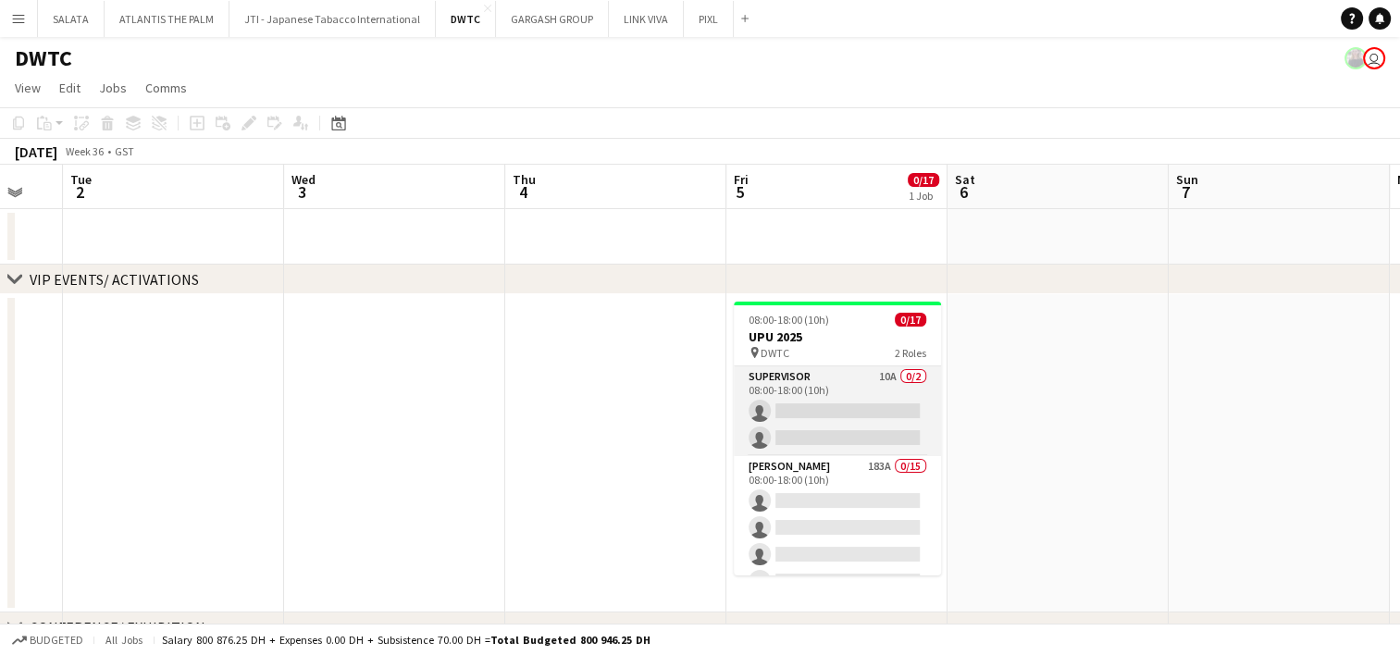
click at [908, 405] on app-card-role "Supervisor 10A 0/2 08:00-18:00 (10h) single-neutral-actions single-neutral-acti…" at bounding box center [837, 412] width 207 height 90
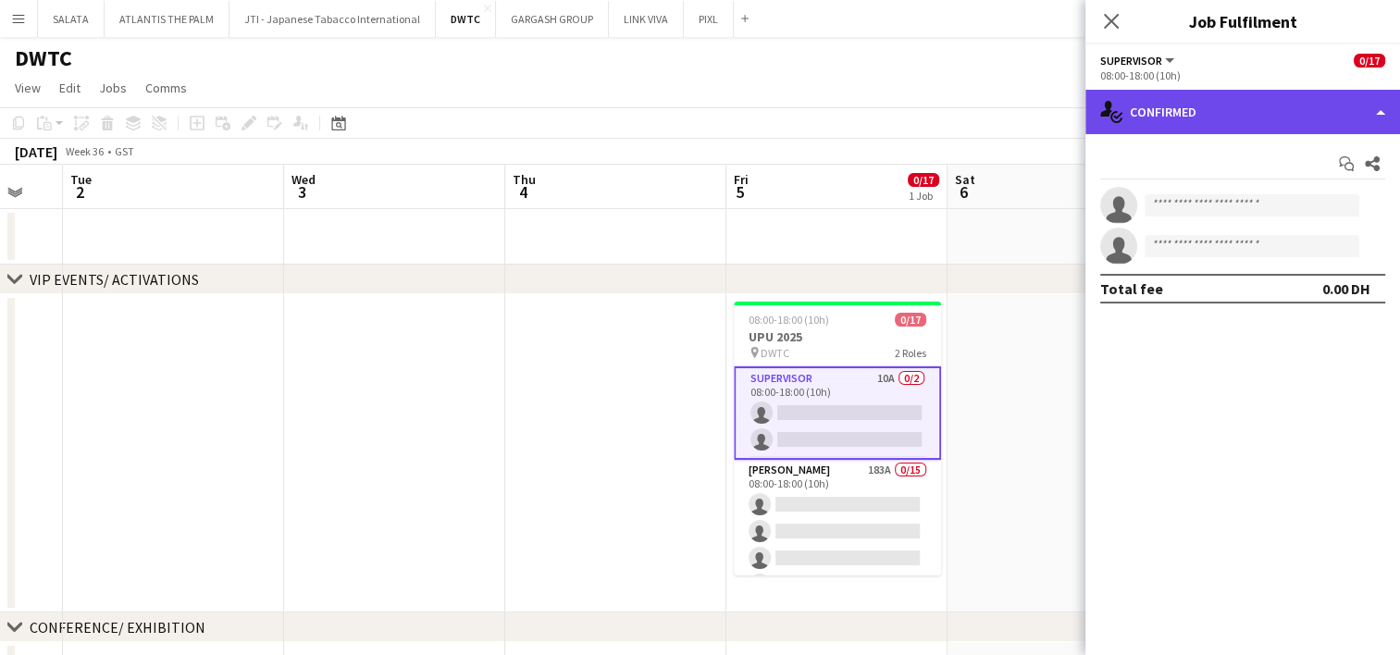
drag, startPoint x: 1259, startPoint y: 107, endPoint x: 1261, endPoint y: 126, distance: 18.6
click at [1259, 107] on div "single-neutral-actions-check-2 Confirmed" at bounding box center [1243, 112] width 315 height 44
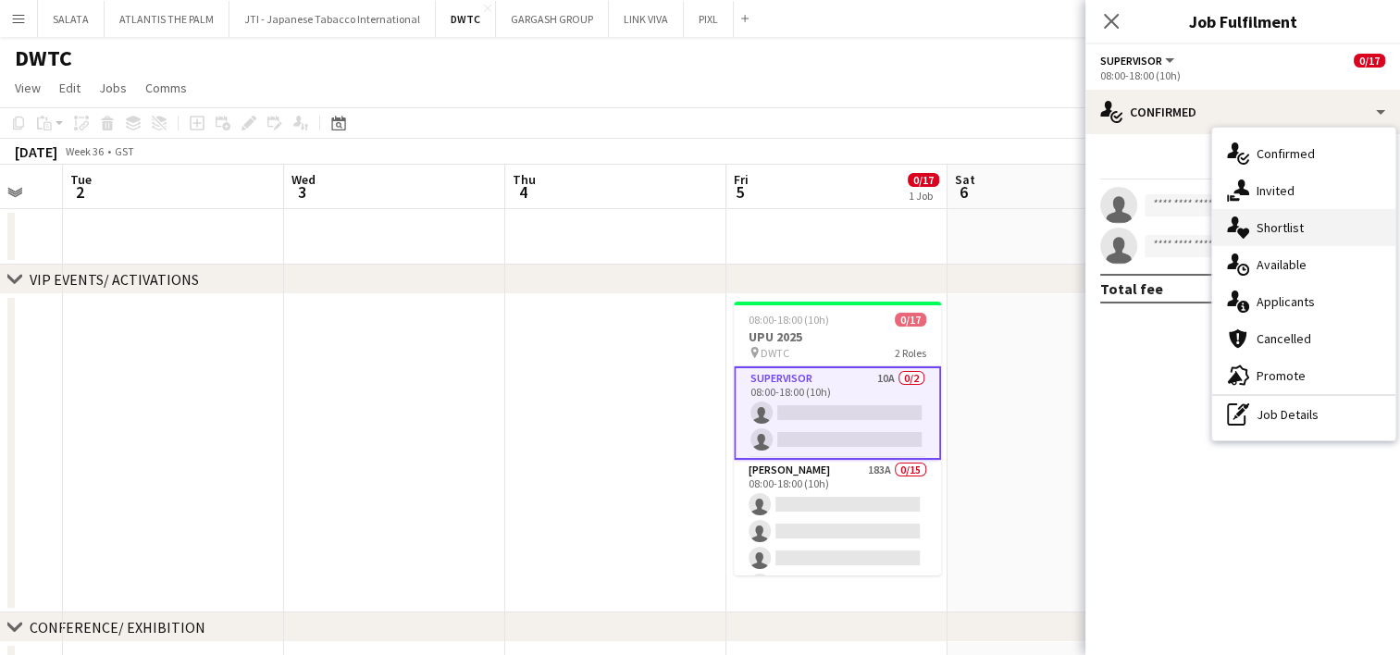
click at [1311, 224] on div "single-neutral-actions-heart Shortlist" at bounding box center [1304, 227] width 183 height 37
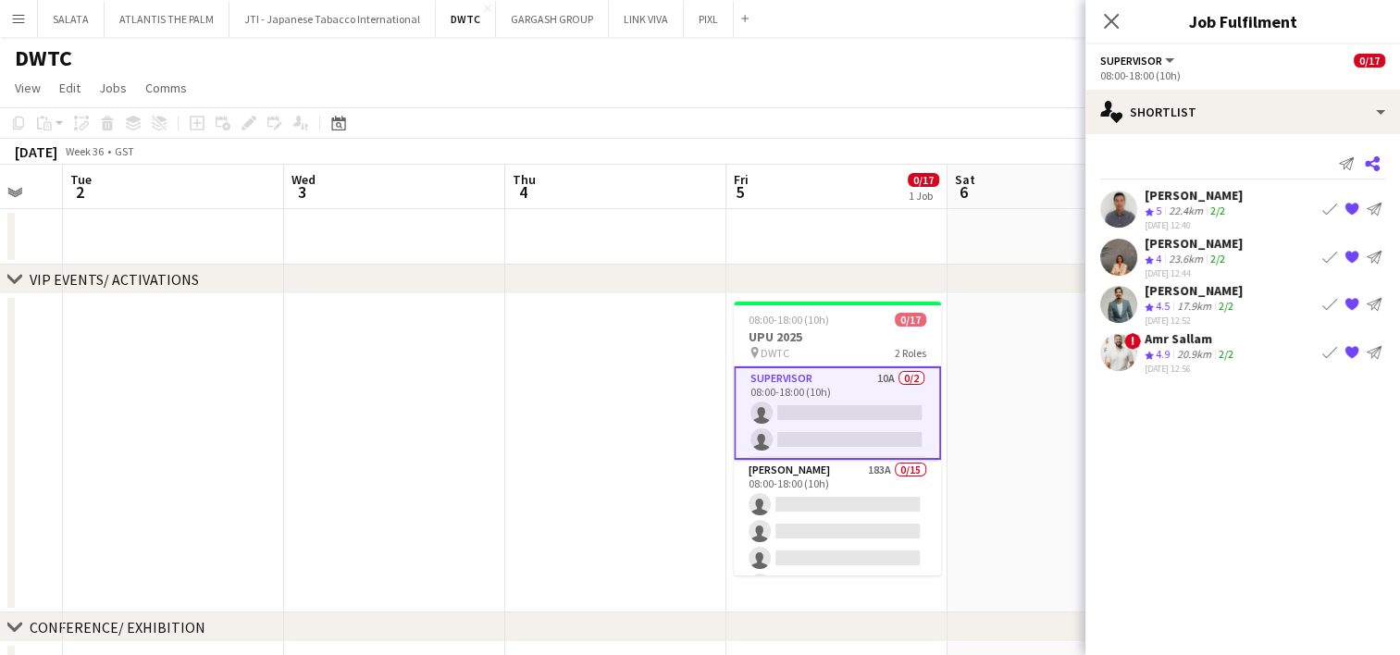
click at [1379, 161] on icon "Share" at bounding box center [1372, 163] width 15 height 15
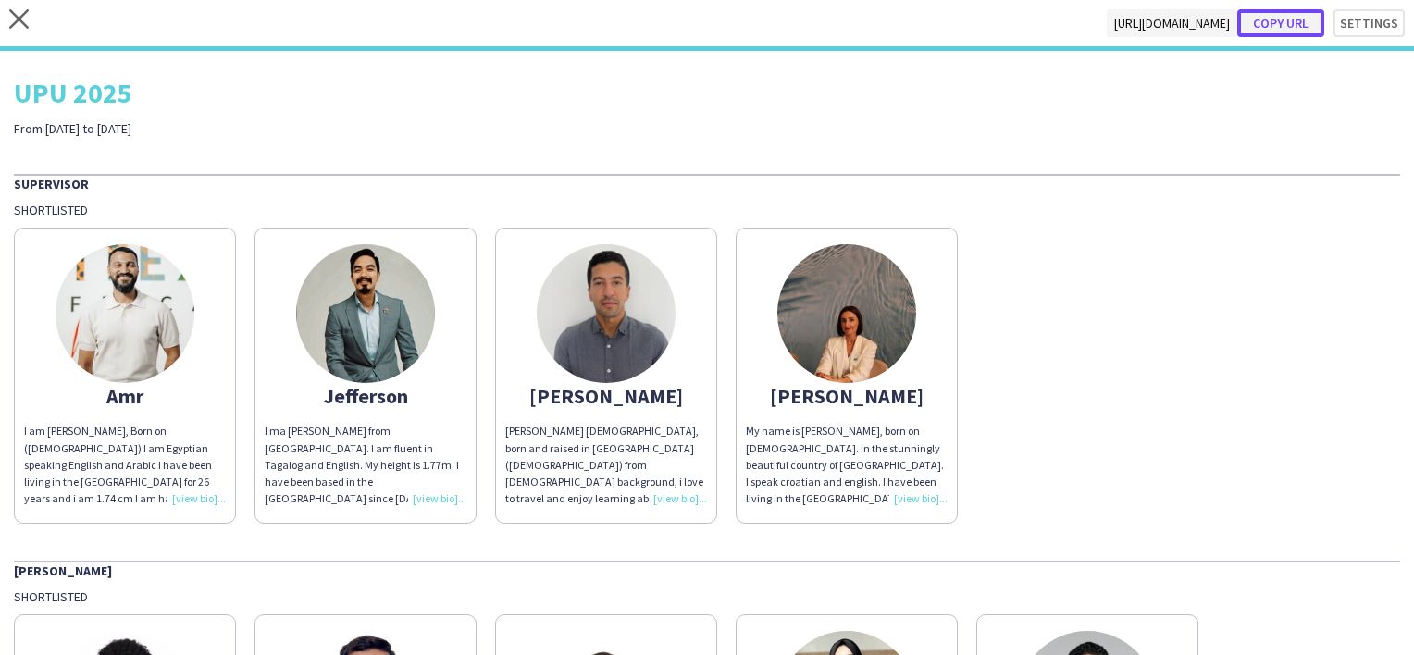
click at [1272, 14] on button "Copy url" at bounding box center [1281, 23] width 87 height 28
